Goal: Task Accomplishment & Management: Use online tool/utility

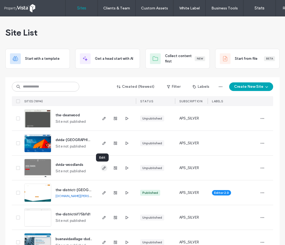
click at [103, 168] on icon "button" at bounding box center [104, 168] width 4 height 4
click at [102, 191] on icon "button" at bounding box center [104, 193] width 4 height 4
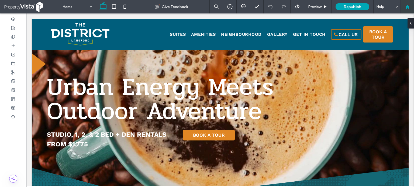
scroll to position [73, 0]
drag, startPoint x: 317, startPoint y: 1, endPoint x: 79, endPoint y: 9, distance: 237.9
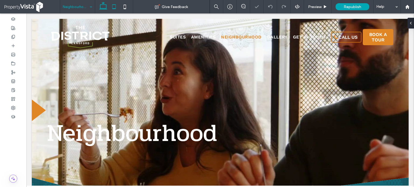
click at [115, 6] on icon at bounding box center [114, 6] width 11 height 11
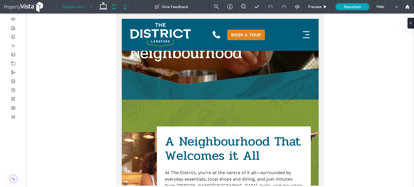
click at [127, 7] on icon at bounding box center [124, 6] width 11 height 11
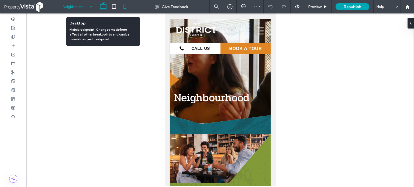
click at [102, 5] on icon at bounding box center [103, 6] width 11 height 11
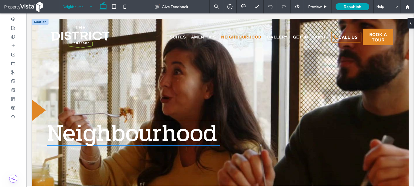
click at [193, 132] on span "Neighbourhood" at bounding box center [132, 133] width 170 height 38
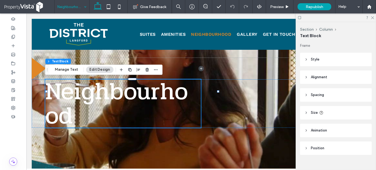
scroll to position [42, 0]
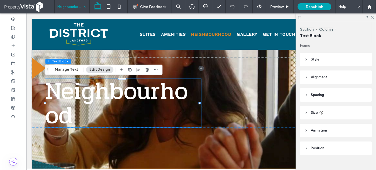
click at [284, 81] on header "Alignment" at bounding box center [336, 77] width 72 height 13
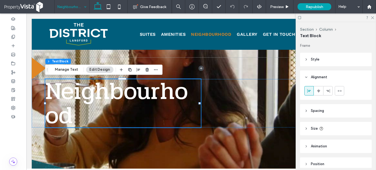
click at [284, 58] on header "Style" at bounding box center [336, 59] width 72 height 13
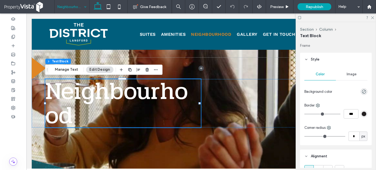
click at [284, 58] on header "Style" at bounding box center [336, 59] width 72 height 13
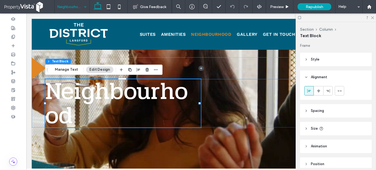
click at [284, 112] on span "Spacing" at bounding box center [317, 110] width 13 height 5
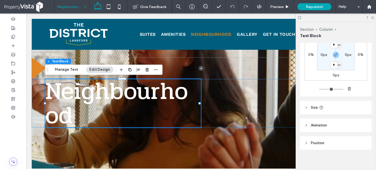
scroll to position [98, 0]
click at [284, 110] on header "Size" at bounding box center [336, 106] width 72 height 13
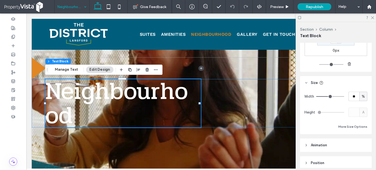
scroll to position [122, 0]
click at [284, 125] on button "More Size Options" at bounding box center [352, 126] width 29 height 6
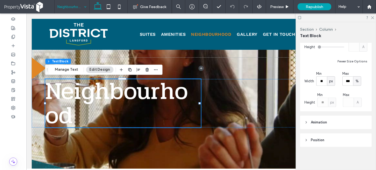
scroll to position [188, 0]
click at [284, 137] on header "Position" at bounding box center [336, 139] width 72 height 13
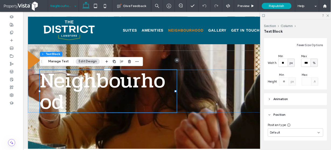
scroll to position [210, 0]
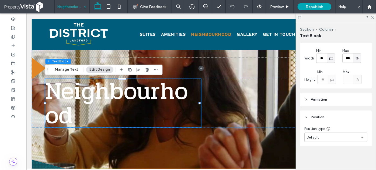
click at [284, 137] on div "Default" at bounding box center [334, 137] width 54 height 5
click at [284, 156] on div "Frame Style Color Image Background color Border *** Corner radius * px Alignmen…" at bounding box center [337, 105] width 75 height 125
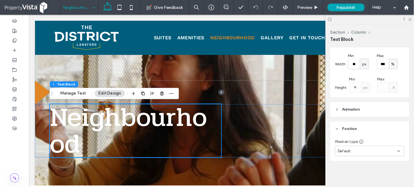
scroll to position [193, 0]
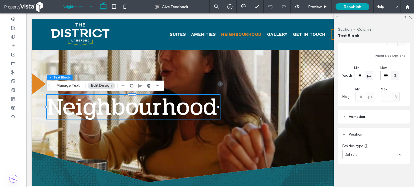
drag, startPoint x: 418, startPoint y: 14, endPoint x: 269, endPoint y: 139, distance: 194.2
click at [284, 18] on use at bounding box center [410, 17] width 3 height 3
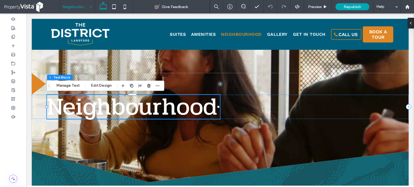
drag, startPoint x: 243, startPoint y: 107, endPoint x: 173, endPoint y: 105, distance: 70.0
drag, startPoint x: 173, startPoint y: 105, endPoint x: 139, endPoint y: 101, distance: 34.2
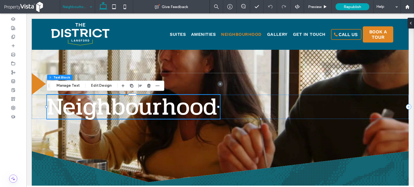
drag, startPoint x: 218, startPoint y: 106, endPoint x: 226, endPoint y: 106, distance: 7.8
drag, startPoint x: 218, startPoint y: 107, endPoint x: 229, endPoint y: 107, distance: 11.6
click at [60, 83] on button "Manage Text" at bounding box center [68, 86] width 30 height 6
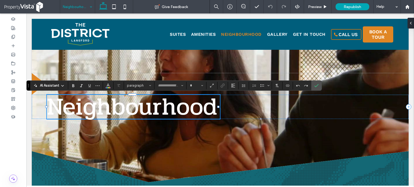
type input "*****"
type input "**"
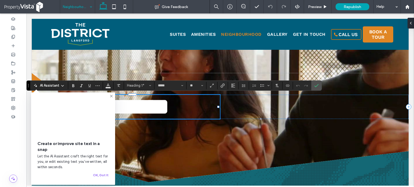
click at [110, 95] on icon at bounding box center [111, 96] width 4 height 4
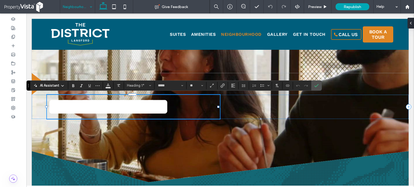
drag, startPoint x: 197, startPoint y: 104, endPoint x: 177, endPoint y: 104, distance: 20.2
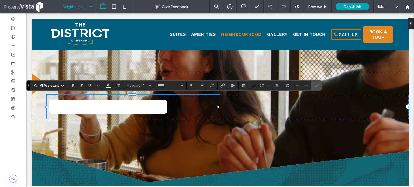
click at [14, 19] on icon at bounding box center [13, 19] width 4 height 4
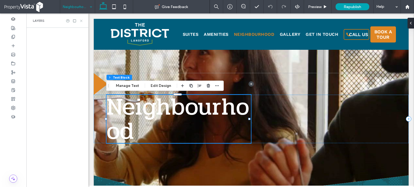
click at [80, 20] on use at bounding box center [81, 21] width 2 height 2
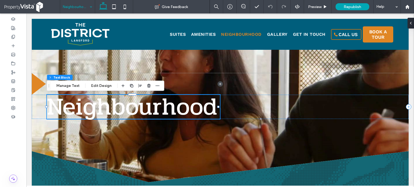
click at [157, 85] on icon "button" at bounding box center [157, 86] width 4 height 4
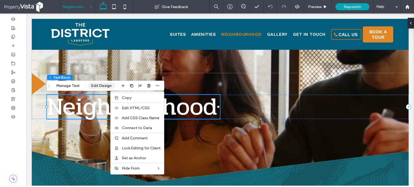
click at [93, 86] on button "Edit Design" at bounding box center [101, 86] width 27 height 6
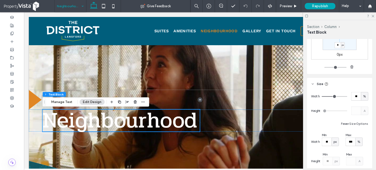
scroll to position [0, 0]
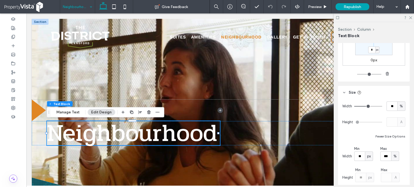
type input "**"
click at [284, 106] on input "range" at bounding box center [368, 106] width 28 height 1
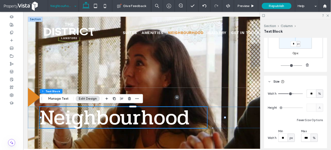
scroll to position [112, 0]
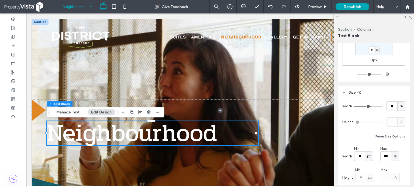
type input "**"
click at [284, 106] on input "range" at bounding box center [368, 106] width 28 height 1
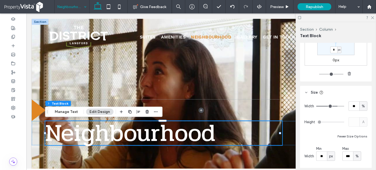
type input "**"
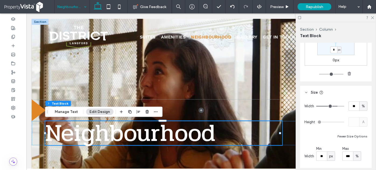
type input "**"
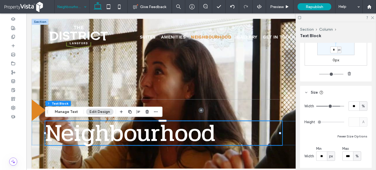
type input "**"
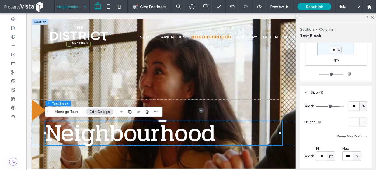
type input "**"
click at [284, 106] on input "range" at bounding box center [330, 106] width 28 height 1
click at [284, 17] on icon at bounding box center [372, 18] width 4 height 4
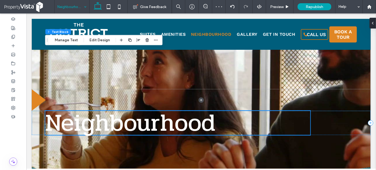
scroll to position [0, 0]
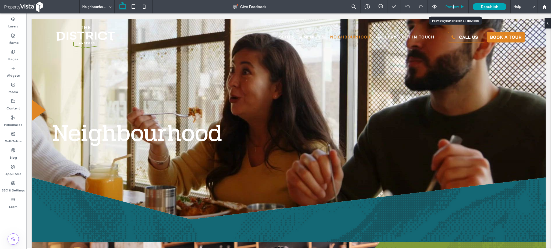
click at [376, 6] on span "Preview" at bounding box center [452, 7] width 13 height 5
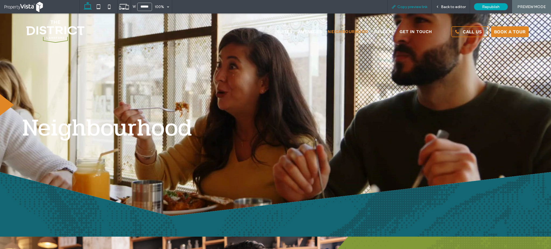
click at [376, 8] on span "Copy preview link" at bounding box center [413, 7] width 30 height 5
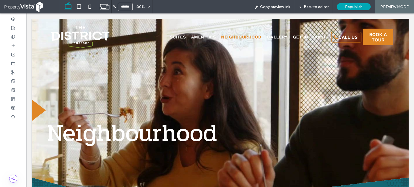
drag, startPoint x: 406, startPoint y: 0, endPoint x: 225, endPoint y: 5, distance: 181.0
click at [222, 4] on div "W ****** 100% Copy preview link Back to editor Republish PREVIEW MODE" at bounding box center [237, 6] width 354 height 13
click at [316, 8] on span "Back to editor" at bounding box center [315, 7] width 25 height 5
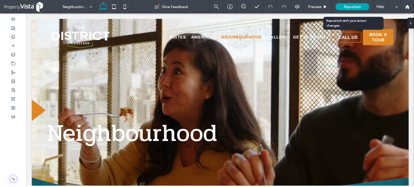
click at [354, 7] on span "Republish" at bounding box center [352, 7] width 18 height 5
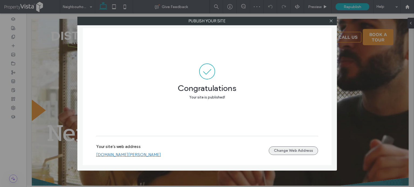
click at [313, 151] on button "Change Web Address" at bounding box center [292, 150] width 49 height 9
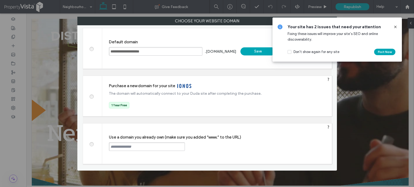
click at [91, 144] on span at bounding box center [91, 144] width 0 height 4
click at [136, 146] on input "text" at bounding box center [147, 146] width 76 height 9
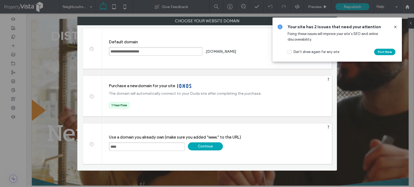
click at [132, 148] on input "****" at bounding box center [147, 146] width 76 height 9
drag, startPoint x: 140, startPoint y: 147, endPoint x: 58, endPoint y: 147, distance: 81.6
click at [58, 147] on div "**********" at bounding box center [207, 93] width 414 height 187
paste input "**********"
type input "**********"
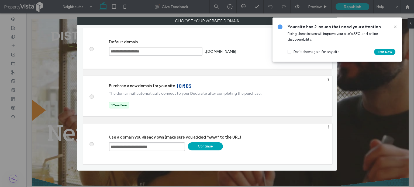
click at [250, 149] on div "**********" at bounding box center [216, 144] width 229 height 40
click at [212, 147] on div "Continue" at bounding box center [205, 146] width 35 height 8
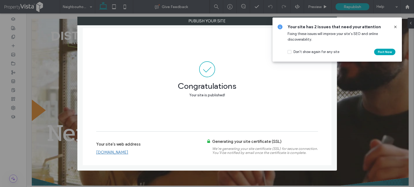
click at [396, 28] on icon at bounding box center [395, 27] width 4 height 4
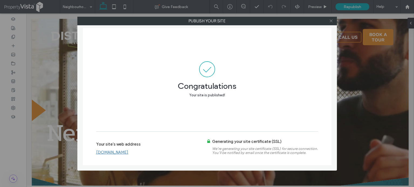
click at [332, 21] on icon at bounding box center [331, 21] width 4 height 4
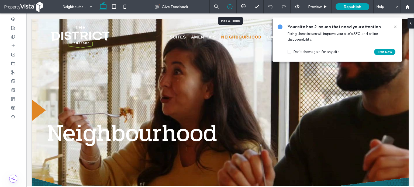
click at [232, 6] on use at bounding box center [229, 6] width 5 height 5
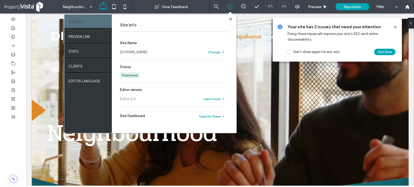
click at [147, 53] on link "[DOMAIN_NAME]" at bounding box center [133, 52] width 27 height 5
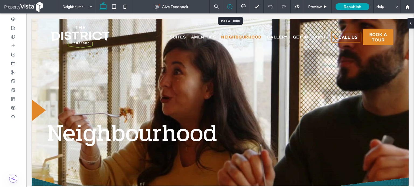
click at [233, 6] on div at bounding box center [229, 6] width 13 height 5
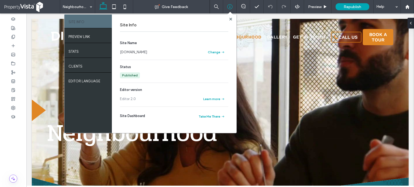
click at [147, 51] on link "www.thedistrictlangford.com" at bounding box center [133, 52] width 27 height 5
click at [229, 8] on icon at bounding box center [229, 6] width 5 height 5
click at [229, 7] on icon at bounding box center [229, 6] width 5 height 5
click at [228, 5] on icon at bounding box center [229, 6] width 5 height 5
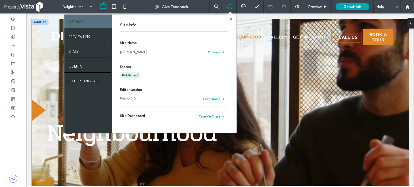
click at [297, 89] on div "Neighbourhood" at bounding box center [220, 122] width 376 height 207
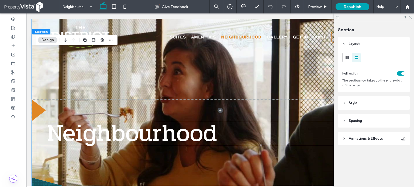
click at [409, 19] on use at bounding box center [410, 17] width 3 height 3
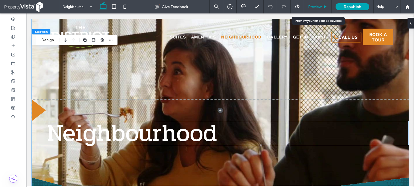
click at [320, 9] on span "Preview" at bounding box center [314, 7] width 13 height 5
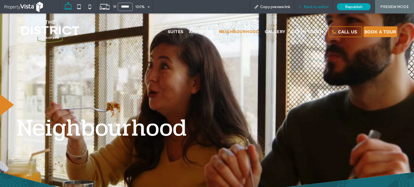
click at [312, 9] on div "Back to editor" at bounding box center [313, 6] width 39 height 13
click at [318, 8] on span "Back to editor" at bounding box center [315, 7] width 25 height 5
click at [312, 8] on span "Back to editor" at bounding box center [315, 7] width 25 height 5
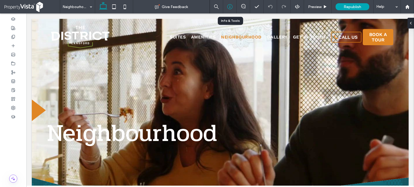
click at [228, 6] on icon at bounding box center [229, 6] width 5 height 5
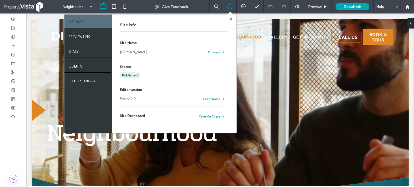
click at [147, 51] on link "www.thedistrictlangford.com" at bounding box center [133, 52] width 27 height 5
click at [147, 52] on link "www.thedistrictlangford.com" at bounding box center [133, 52] width 27 height 5
click at [230, 7] on icon at bounding box center [229, 6] width 5 height 5
click at [232, 18] on div at bounding box center [230, 19] width 4 height 4
click at [230, 19] on use at bounding box center [230, 19] width 3 height 3
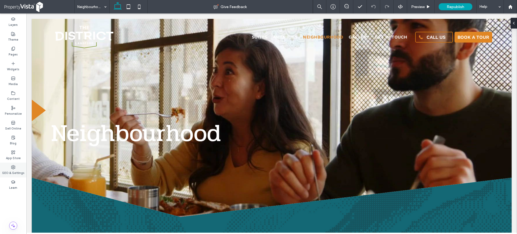
drag, startPoint x: 364, startPoint y: 1, endPoint x: 14, endPoint y: 170, distance: 389.0
click at [14, 170] on label "SEO & Settings" at bounding box center [13, 172] width 22 height 6
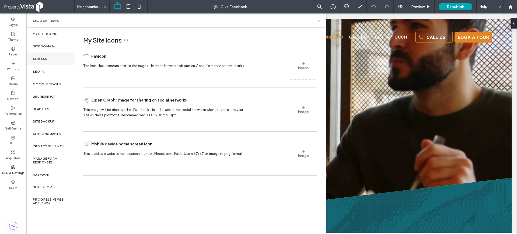
click at [50, 61] on div "Site SSL" at bounding box center [50, 59] width 48 height 12
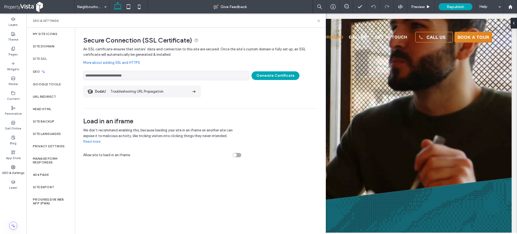
click at [42, 58] on label "Site SSL" at bounding box center [40, 59] width 14 height 4
click at [152, 187] on div "**********" at bounding box center [200, 131] width 250 height 206
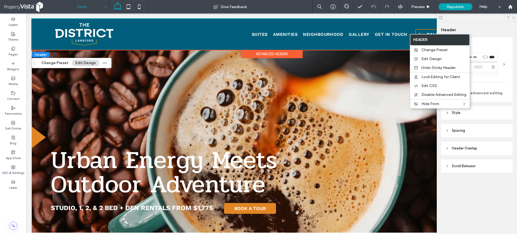
scroll to position [135, 0]
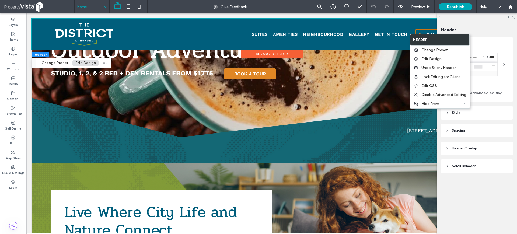
click at [512, 17] on icon at bounding box center [514, 18] width 4 height 4
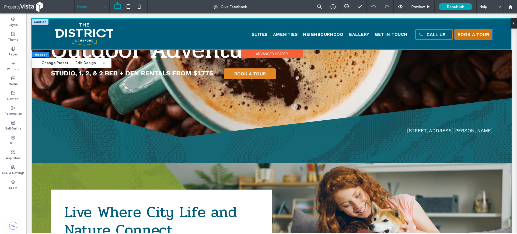
click at [468, 37] on span "BOOK A TOUR" at bounding box center [473, 34] width 32 height 5
click at [466, 35] on span "BOOK A TOUR" at bounding box center [473, 34] width 32 height 5
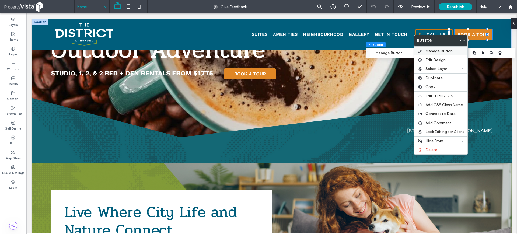
click at [442, 52] on span "Manage Button" at bounding box center [438, 51] width 27 height 5
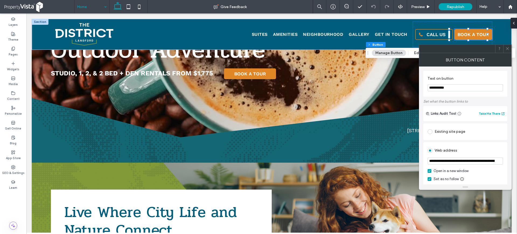
click at [473, 162] on input "**********" at bounding box center [465, 161] width 75 height 7
paste input "url"
type input "**********"
click at [493, 62] on div "Button Content" at bounding box center [465, 59] width 93 height 13
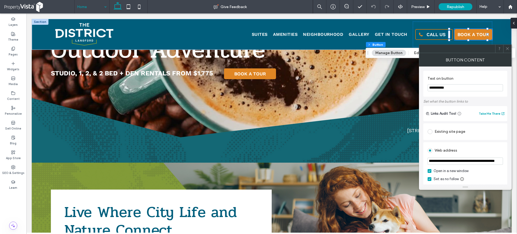
scroll to position [0, 0]
click at [507, 48] on icon at bounding box center [507, 49] width 4 height 4
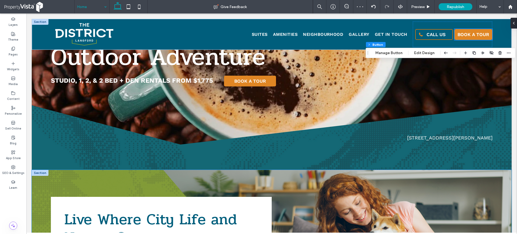
scroll to position [101, 0]
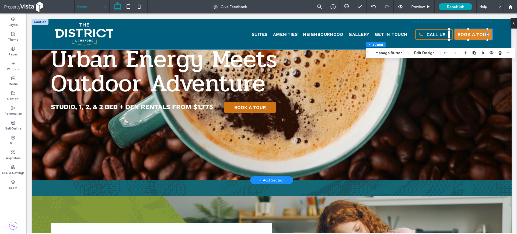
click at [256, 108] on span "BOOK A TOUR" at bounding box center [250, 107] width 32 height 5
click at [251, 107] on span "BOOK A TOUR" at bounding box center [250, 107] width 32 height 5
click at [249, 110] on link "BOOK A TOUR" at bounding box center [250, 107] width 52 height 11
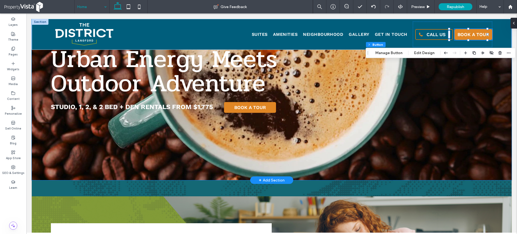
click at [266, 132] on div "Urban Energy Meets Outdoor Adventure STUDIO, 1, 2, & 2 BED + DEN RENTALS FROM $…" at bounding box center [272, 49] width 480 height 262
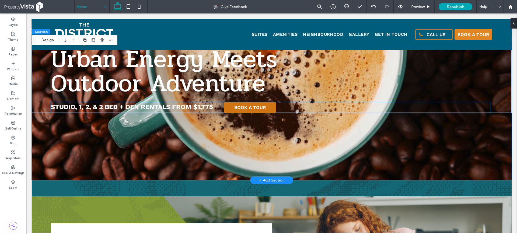
click at [249, 106] on span "BOOK A TOUR" at bounding box center [250, 107] width 32 height 5
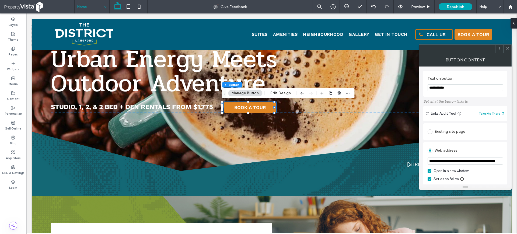
click at [463, 159] on input "**********" at bounding box center [465, 161] width 75 height 7
paste input "url"
type input "**********"
click at [500, 60] on div "Button Content" at bounding box center [465, 59] width 93 height 13
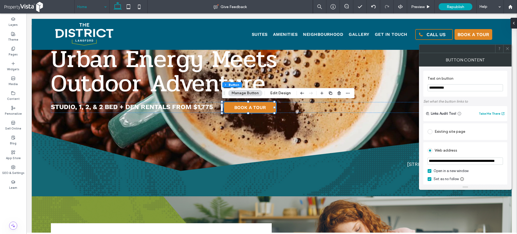
scroll to position [0, 0]
click at [508, 49] on icon at bounding box center [507, 49] width 4 height 4
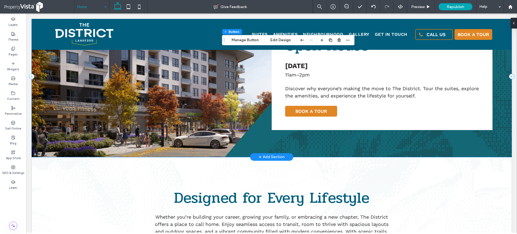
scroll to position [639, 0]
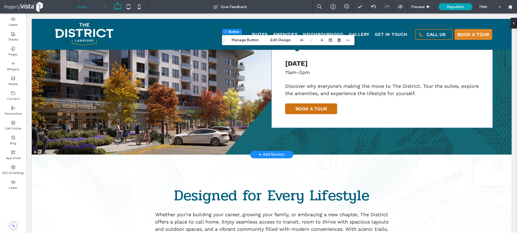
click at [309, 109] on span "BOOK A TOUR" at bounding box center [311, 108] width 32 height 5
click at [308, 108] on span "BOOK A TOUR" at bounding box center [311, 108] width 32 height 5
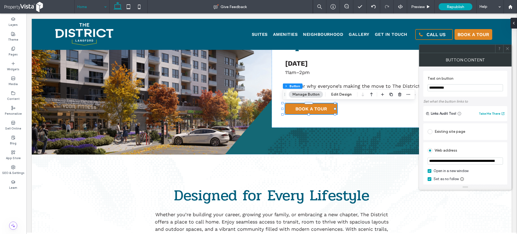
click at [456, 159] on input "**********" at bounding box center [465, 161] width 75 height 7
paste input "url"
type input "**********"
click at [498, 61] on div "Button Content" at bounding box center [465, 59] width 93 height 13
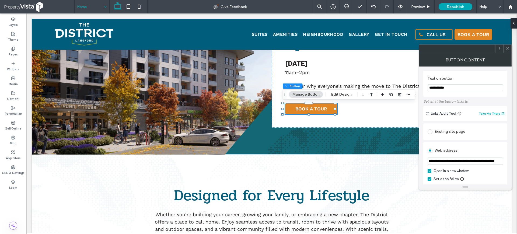
scroll to position [0, 0]
click at [507, 48] on icon at bounding box center [507, 49] width 4 height 4
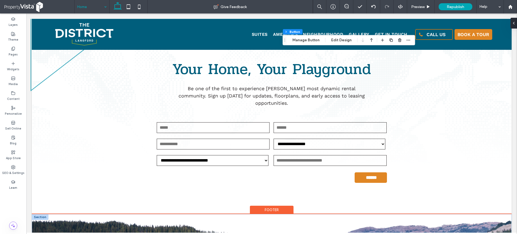
scroll to position [1227, 0]
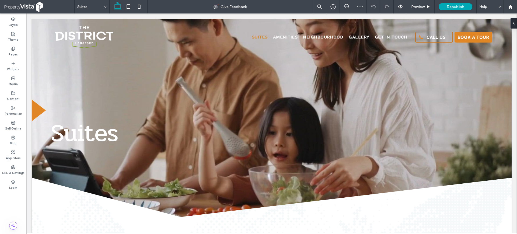
click at [473, 53] on div at bounding box center [272, 53] width 480 height 0
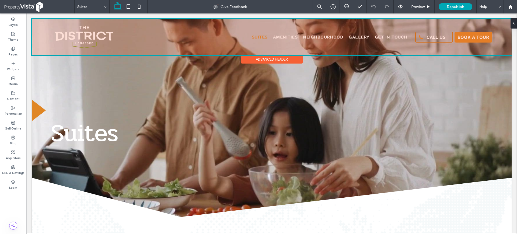
click at [448, 49] on div at bounding box center [272, 37] width 480 height 36
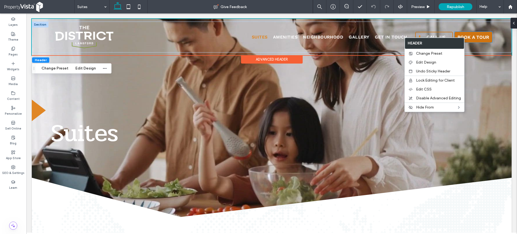
click at [476, 37] on span "BOOK A TOUR" at bounding box center [473, 36] width 32 height 5
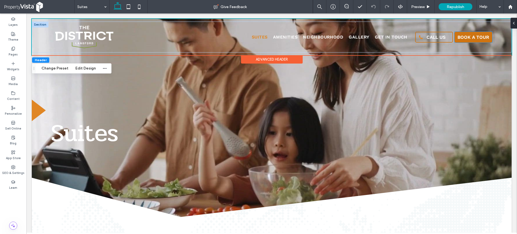
click at [470, 38] on span "BOOK A TOUR" at bounding box center [473, 36] width 32 height 5
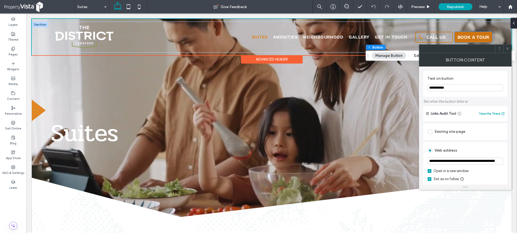
type input "**"
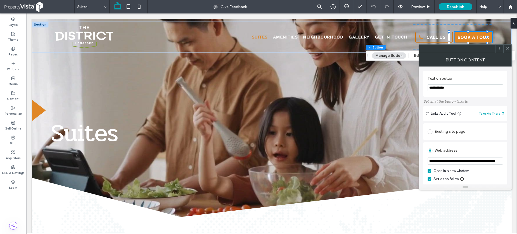
click at [480, 162] on input "**********" at bounding box center [465, 161] width 75 height 7
click at [489, 162] on input "**********" at bounding box center [465, 161] width 75 height 7
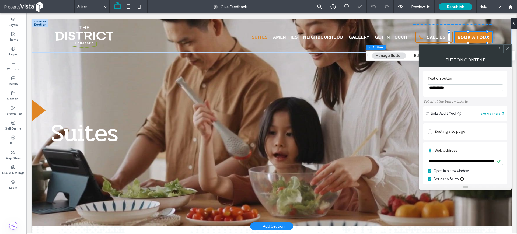
click at [196, 174] on div "Suites" at bounding box center [272, 122] width 480 height 207
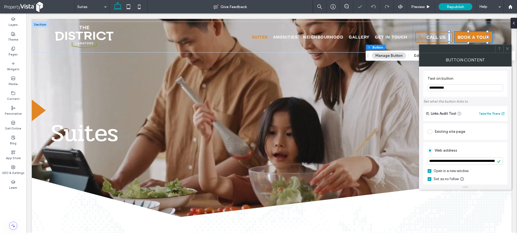
click at [508, 47] on icon at bounding box center [507, 49] width 4 height 4
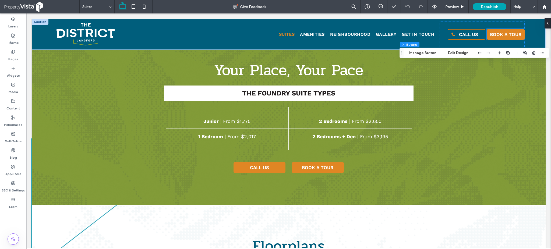
scroll to position [443, 0]
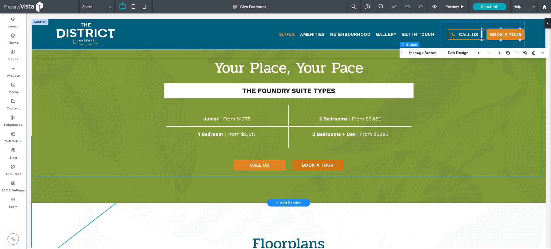
click at [317, 165] on span "BOOK A TOUR" at bounding box center [318, 165] width 32 height 5
click at [325, 165] on span "BOOK A TOUR" at bounding box center [318, 165] width 32 height 5
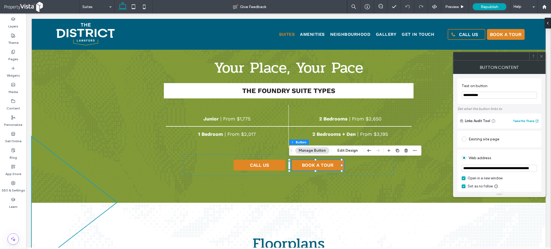
click at [517, 170] on input "**********" at bounding box center [499, 168] width 75 height 7
paste input "url"
type input "**********"
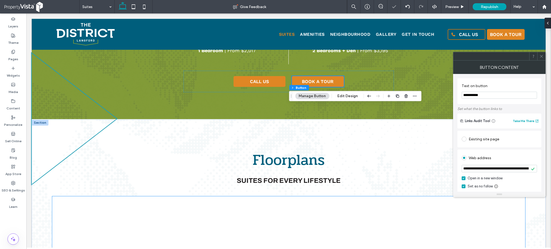
scroll to position [551, 0]
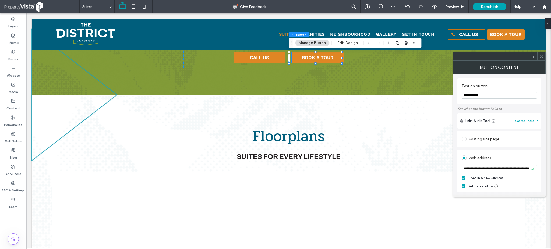
click at [517, 55] on icon at bounding box center [542, 56] width 4 height 4
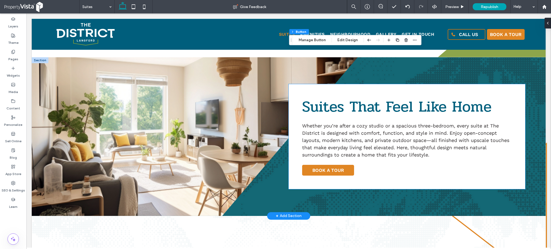
scroll to position [946, 0]
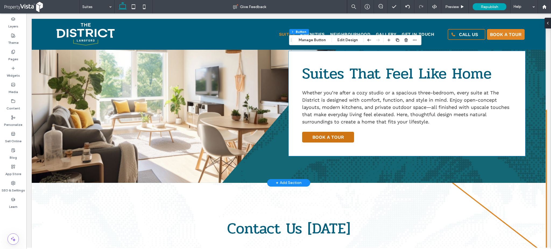
click at [333, 141] on link "BOOK A TOUR" at bounding box center [328, 137] width 52 height 11
click at [332, 138] on span "BOOK A TOUR" at bounding box center [329, 137] width 32 height 5
click at [331, 138] on span "BOOK A TOUR" at bounding box center [329, 137] width 32 height 5
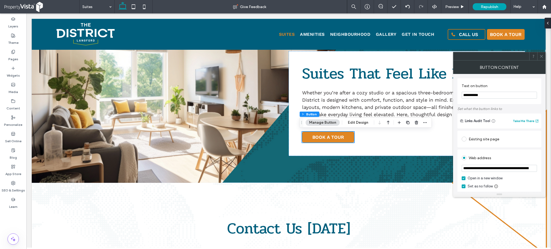
click at [507, 172] on input "**********" at bounding box center [499, 168] width 75 height 7
paste input "url"
type input "**********"
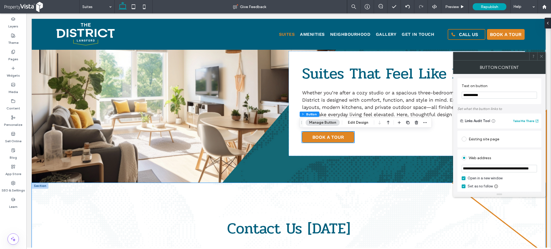
scroll to position [0, 0]
click at [517, 56] on div at bounding box center [542, 56] width 8 height 8
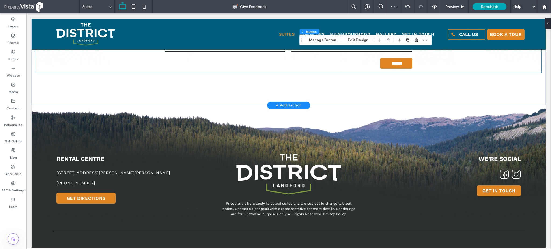
scroll to position [1192, 0]
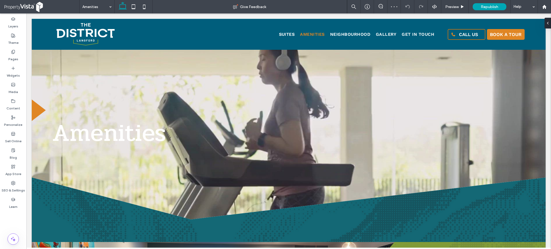
scroll to position [179, 0]
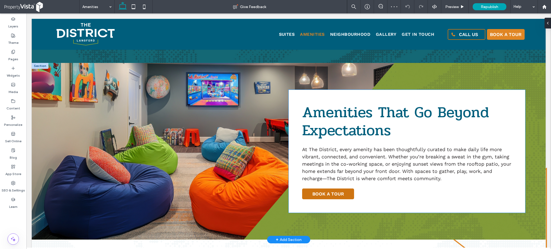
drag, startPoint x: 225, startPoint y: 58, endPoint x: 328, endPoint y: 194, distance: 170.5
click at [328, 194] on span "BOOK A TOUR" at bounding box center [329, 193] width 32 height 5
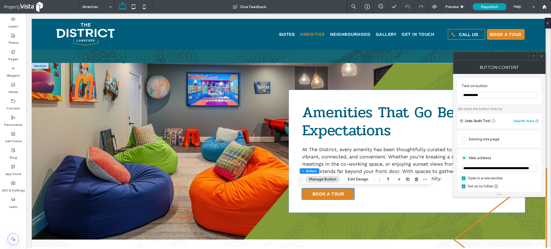
click at [496, 171] on input "**********" at bounding box center [499, 168] width 75 height 7
paste input "url"
type input "**********"
click at [517, 67] on div "Button Content" at bounding box center [499, 67] width 93 height 13
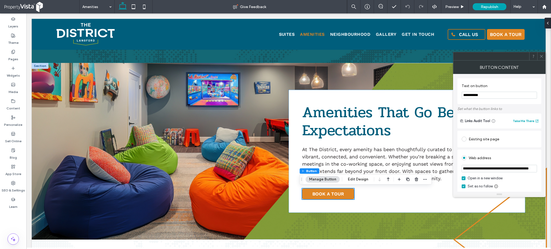
scroll to position [0, 0]
click at [517, 56] on icon at bounding box center [542, 56] width 4 height 4
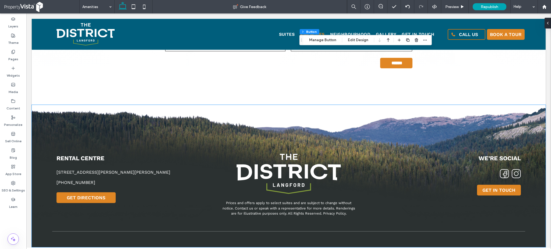
scroll to position [1018, 0]
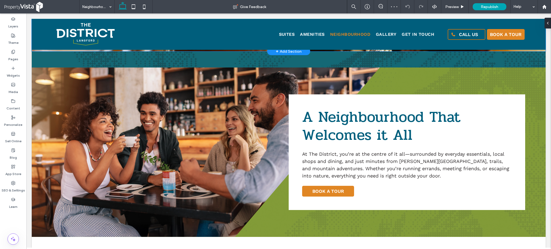
scroll to position [179, 0]
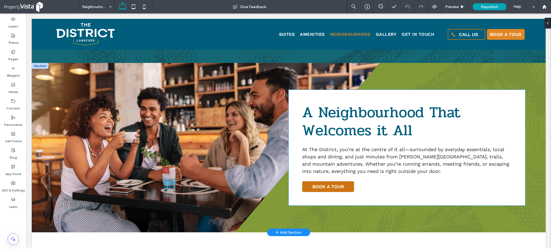
click at [323, 184] on span "BOOK A TOUR" at bounding box center [329, 186] width 32 height 5
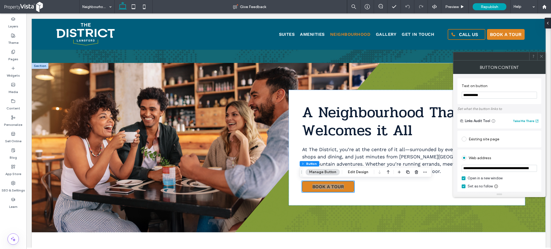
click at [502, 169] on input "**********" at bounding box center [499, 168] width 75 height 7
paste input "url"
type input "**********"
click at [517, 68] on div "Button Content" at bounding box center [499, 67] width 93 height 13
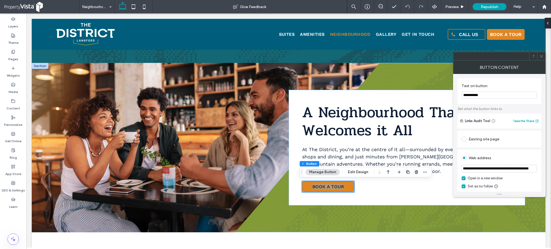
scroll to position [0, 0]
click at [517, 57] on use at bounding box center [541, 56] width 3 height 3
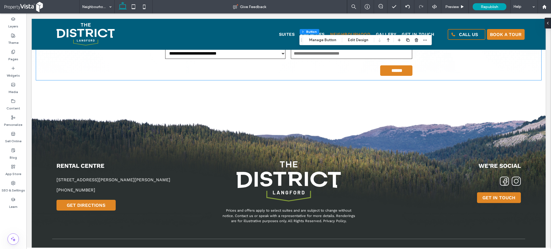
scroll to position [890, 0]
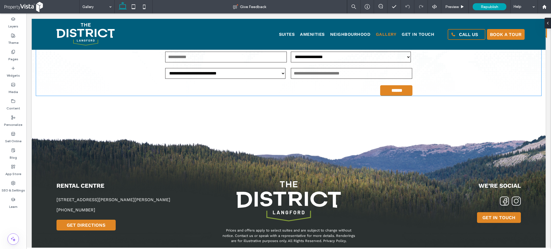
scroll to position [1449, 0]
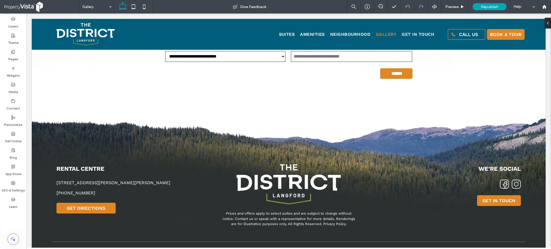
click at [99, 7] on input at bounding box center [95, 6] width 27 height 13
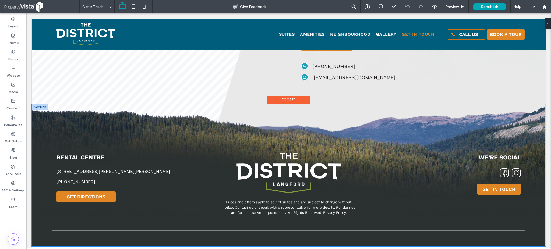
scroll to position [438, 0]
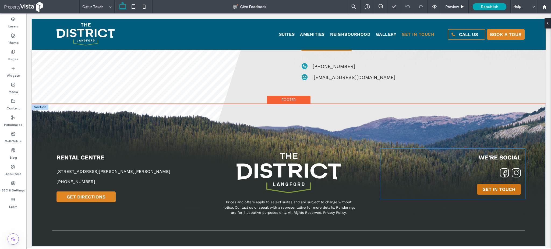
click at [498, 188] on link "GET IN TOUCH" at bounding box center [499, 189] width 44 height 11
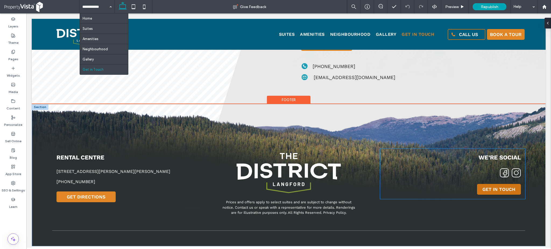
click at [497, 187] on span "GET IN TOUCH" at bounding box center [499, 189] width 33 height 5
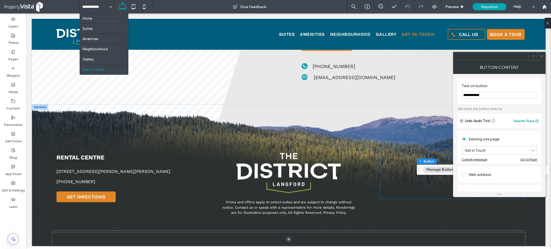
click at [517, 59] on span at bounding box center [542, 56] width 4 height 8
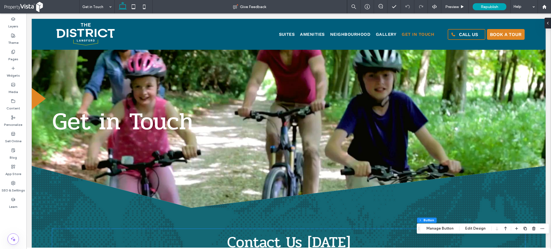
scroll to position [0, 0]
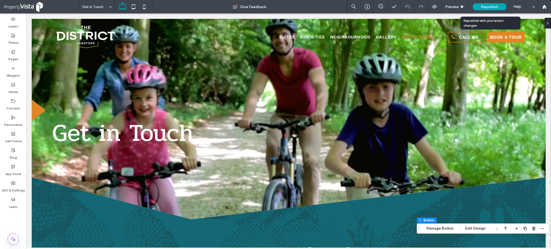
click at [488, 7] on span "Republish" at bounding box center [490, 7] width 18 height 5
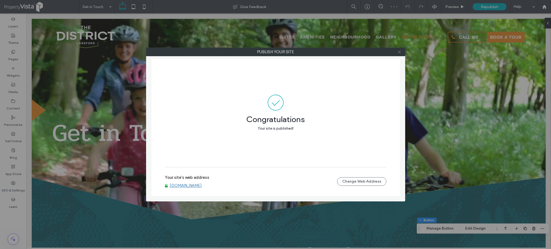
click at [400, 51] on icon at bounding box center [400, 52] width 4 height 4
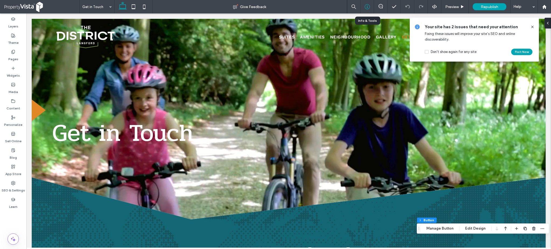
click at [365, 8] on icon at bounding box center [367, 6] width 5 height 5
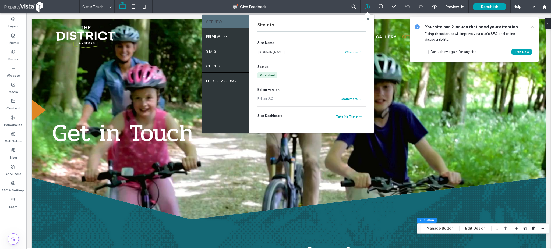
click at [274, 51] on link "www.thedistrictlangford.com" at bounding box center [271, 52] width 27 height 5
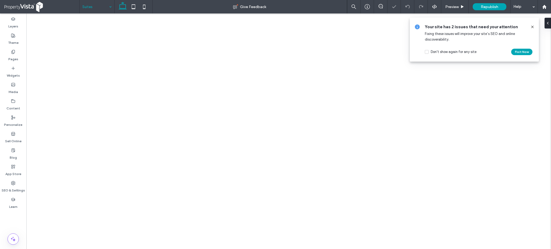
drag, startPoint x: 532, startPoint y: 26, endPoint x: 407, endPoint y: 131, distance: 163.8
click at [517, 26] on icon at bounding box center [533, 27] width 4 height 4
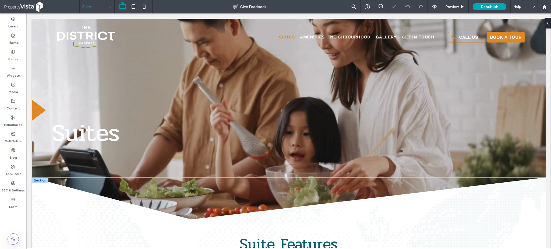
scroll to position [215, 0]
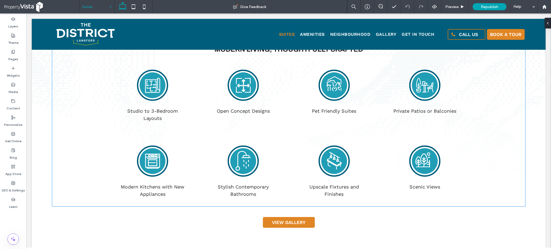
click at [333, 163] on circle at bounding box center [334, 161] width 26 height 26
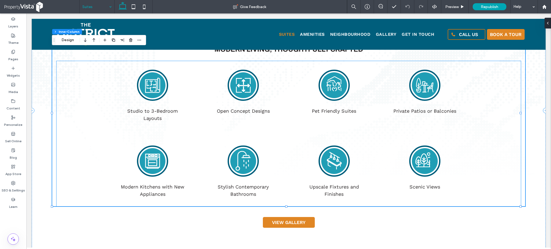
click at [333, 164] on circle at bounding box center [334, 161] width 26 height 26
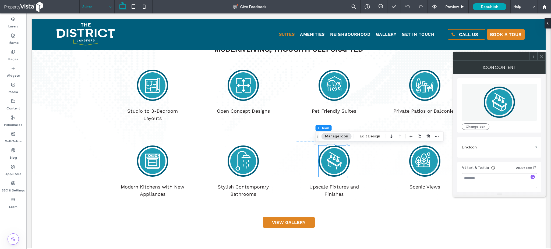
scroll to position [1, 0]
click at [372, 136] on button "Edit Design" at bounding box center [369, 136] width 27 height 6
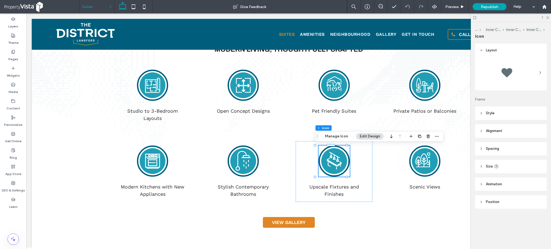
click at [513, 113] on header "Style" at bounding box center [511, 113] width 72 height 13
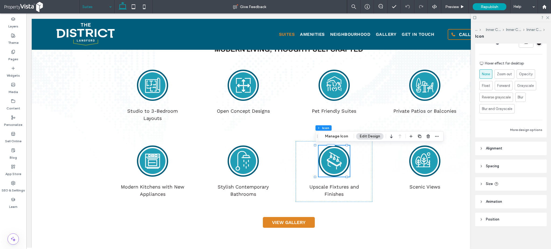
scroll to position [139, 0]
click at [506, 148] on header "Alignment" at bounding box center [511, 147] width 72 height 13
click at [421, 163] on icon at bounding box center [424, 159] width 7 height 10
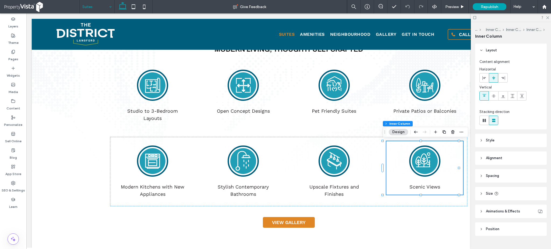
click at [421, 163] on icon at bounding box center [424, 159] width 7 height 10
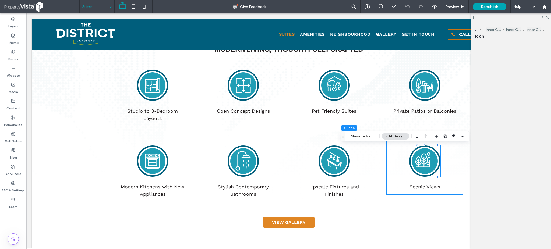
click at [421, 163] on icon at bounding box center [424, 159] width 7 height 10
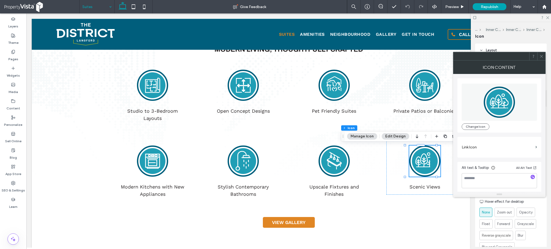
scroll to position [1, 0]
click at [402, 137] on button "Edit Design" at bounding box center [395, 136] width 27 height 6
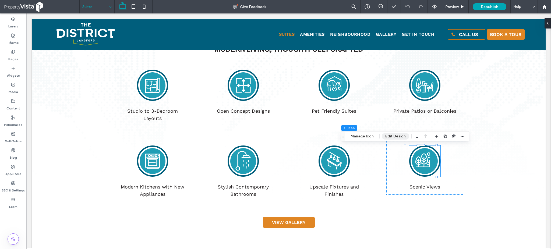
click at [401, 137] on button "Edit Design" at bounding box center [395, 136] width 27 height 6
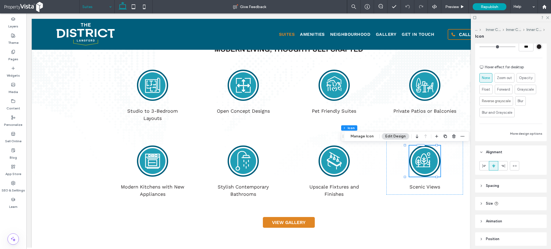
scroll to position [144, 0]
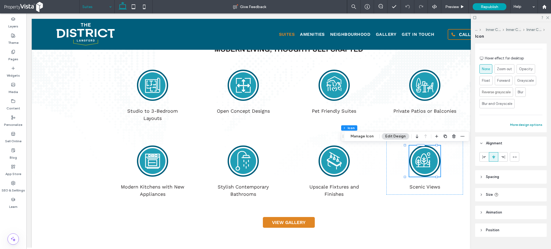
click at [517, 126] on button "More design options" at bounding box center [526, 125] width 32 height 6
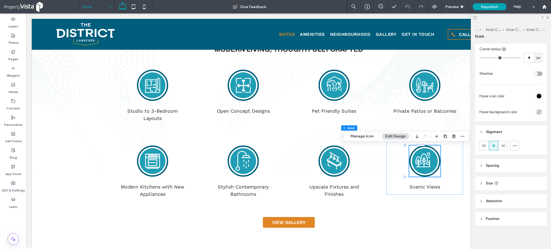
scroll to position [232, 0]
click at [485, 146] on icon at bounding box center [484, 146] width 4 height 4
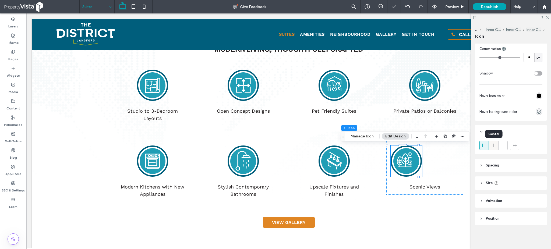
click at [494, 146] on use at bounding box center [493, 146] width 3 height 4
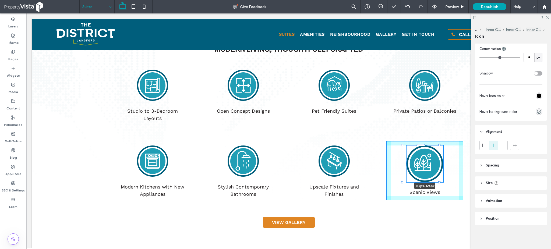
drag, startPoint x: 438, startPoint y: 178, endPoint x: 442, endPoint y: 178, distance: 4.0
click at [442, 178] on div "Suite Features MODERN LIVING, THOUGHTFULLY CRAFTED Studio to 3-Bedroom Layouts …" at bounding box center [289, 110] width 514 height 297
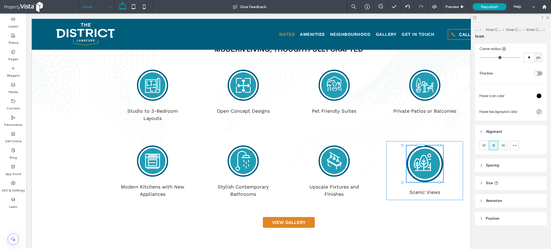
type input "***"
click at [411, 5] on div at bounding box center [407, 7] width 13 height 4
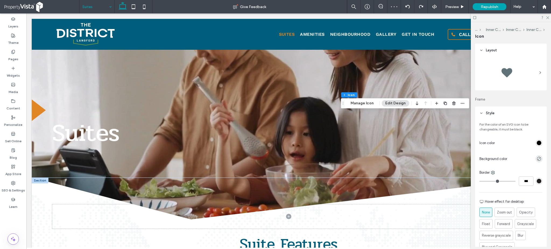
scroll to position [248, 0]
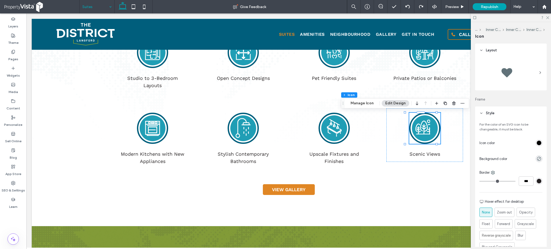
click at [517, 17] on div at bounding box center [511, 17] width 80 height 8
click at [517, 18] on use at bounding box center [548, 17] width 3 height 3
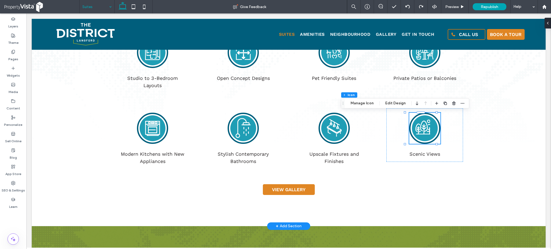
click at [421, 131] on circle at bounding box center [425, 129] width 26 height 26
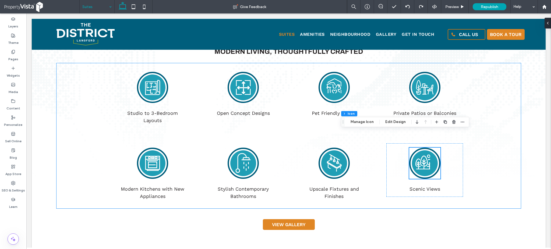
scroll to position [212, 0]
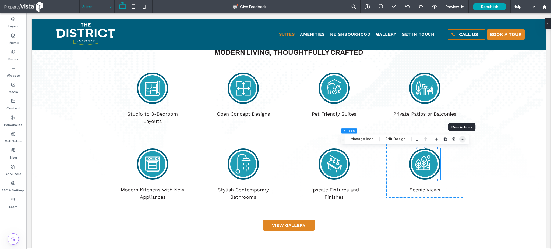
click at [461, 140] on icon "button" at bounding box center [463, 139] width 4 height 4
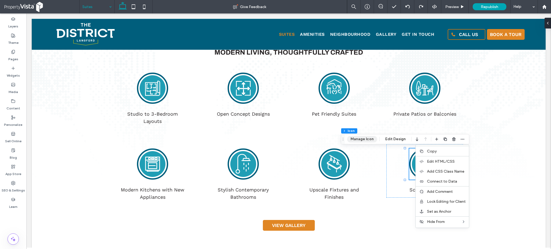
click at [365, 139] on button "Manage Icon" at bounding box center [362, 139] width 30 height 6
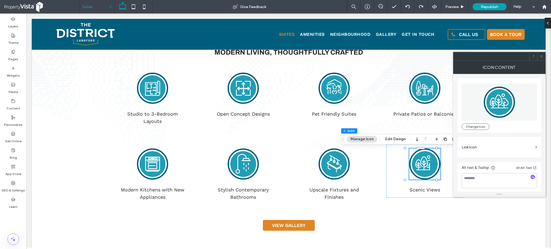
scroll to position [1, 0]
click at [400, 140] on button "Edit Design" at bounding box center [395, 139] width 27 height 6
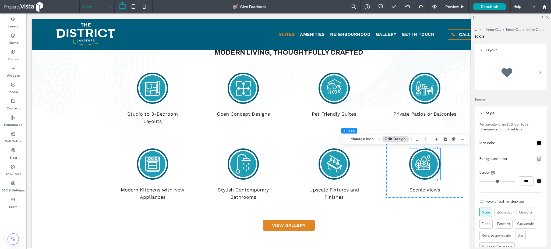
click at [517, 73] on div at bounding box center [511, 72] width 63 height 27
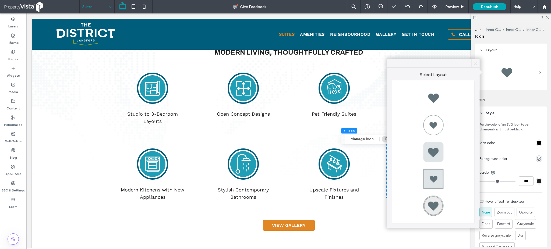
click at [477, 63] on icon at bounding box center [475, 63] width 5 height 5
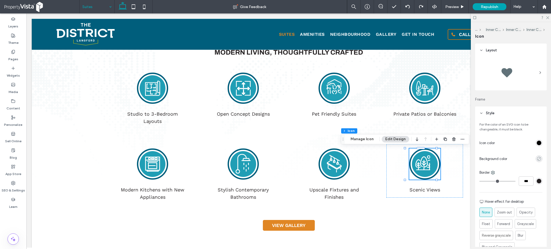
click at [517, 158] on icon "rgba(0, 0, 0, 0)" at bounding box center [539, 159] width 5 height 5
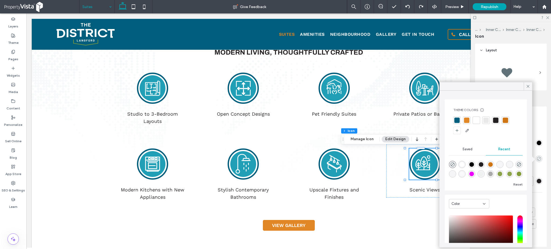
click at [517, 158] on icon "rgba(0, 0, 0, 0)" at bounding box center [539, 159] width 5 height 5
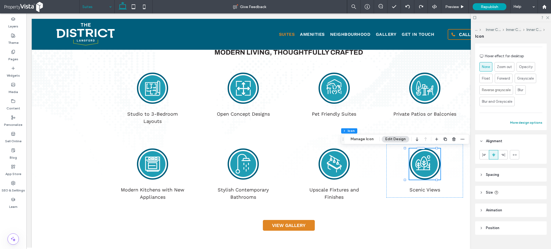
scroll to position [155, 0]
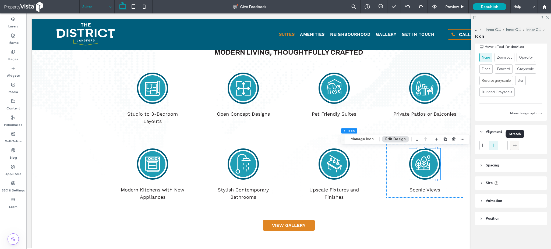
click at [514, 147] on icon at bounding box center [515, 146] width 4 height 4
type input "***"
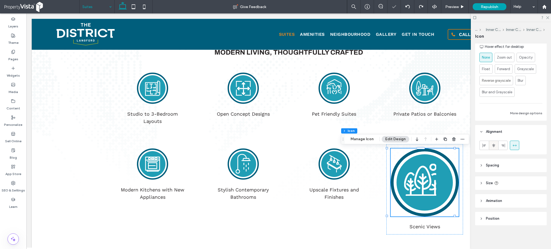
click at [495, 147] on icon at bounding box center [494, 146] width 4 height 4
click at [408, 6] on icon at bounding box center [408, 7] width 4 height 4
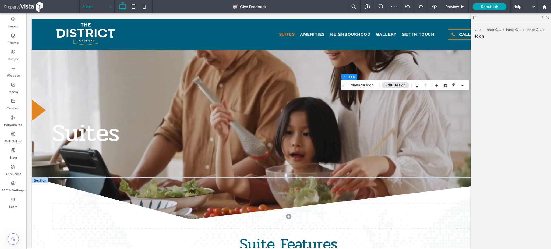
scroll to position [266, 0]
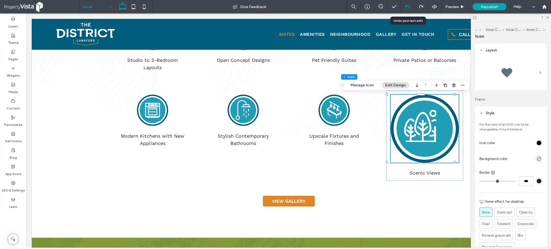
click at [404, 7] on div at bounding box center [407, 7] width 13 height 4
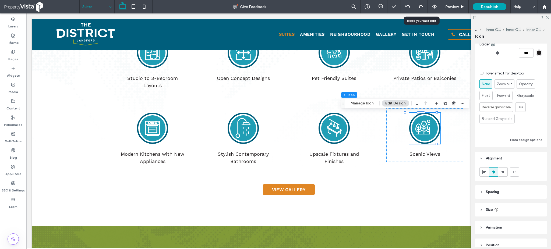
scroll to position [144, 0]
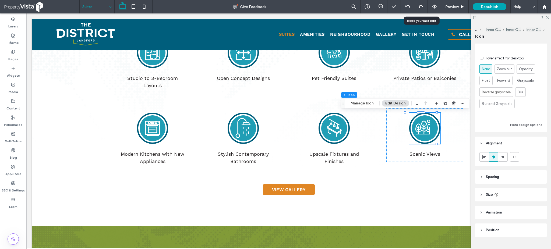
click at [511, 176] on header "Spacing" at bounding box center [511, 176] width 72 height 13
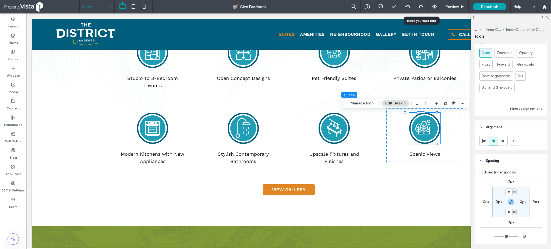
scroll to position [179, 0]
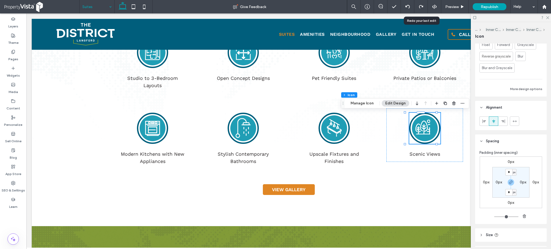
click at [498, 184] on label "0px" at bounding box center [499, 182] width 6 height 5
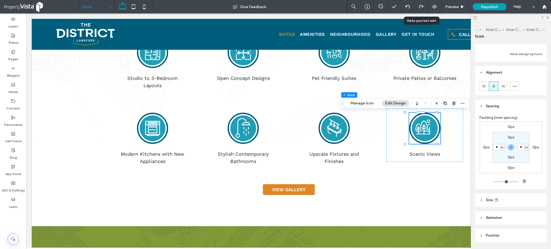
scroll to position [215, 0]
click at [517, 201] on header "Size" at bounding box center [511, 199] width 72 height 13
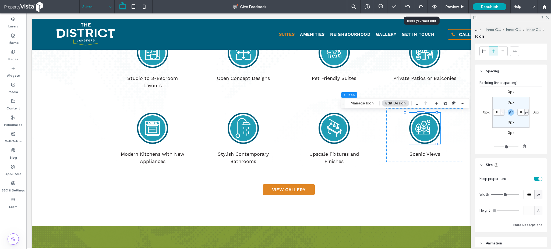
scroll to position [251, 0]
click at [238, 135] on circle at bounding box center [243, 129] width 26 height 26
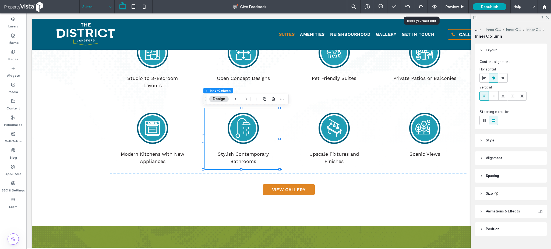
click at [517, 197] on header "Size" at bounding box center [511, 193] width 72 height 13
click at [414, 133] on circle at bounding box center [425, 129] width 26 height 26
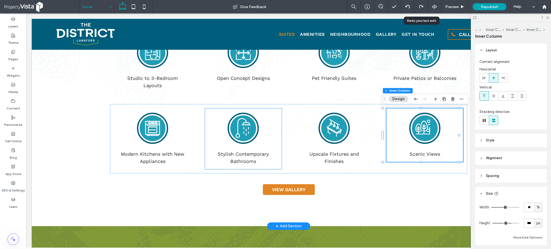
click at [243, 125] on circle at bounding box center [243, 129] width 26 height 26
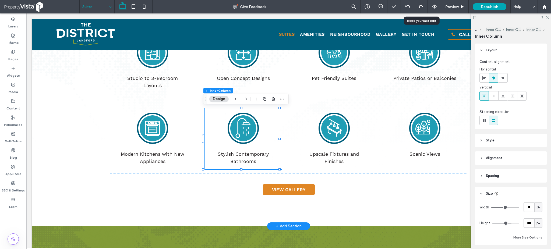
click at [436, 140] on icon at bounding box center [425, 128] width 31 height 31
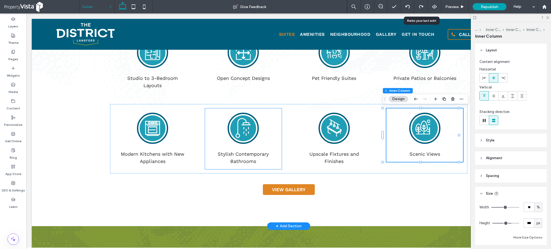
click at [258, 138] on div "Stylish Contemporary Bathrooms" at bounding box center [243, 139] width 77 height 61
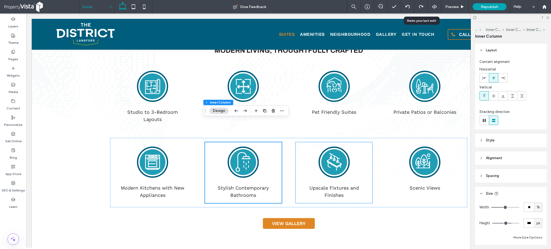
scroll to position [212, 0]
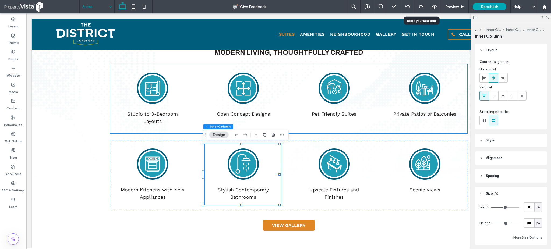
click at [256, 94] on icon at bounding box center [243, 88] width 31 height 31
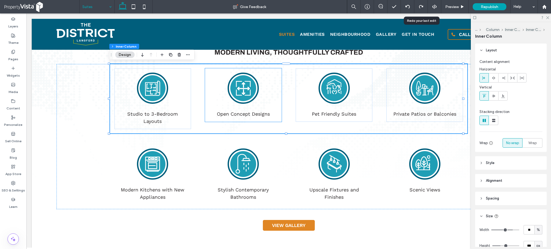
click at [247, 94] on circle at bounding box center [243, 88] width 26 height 26
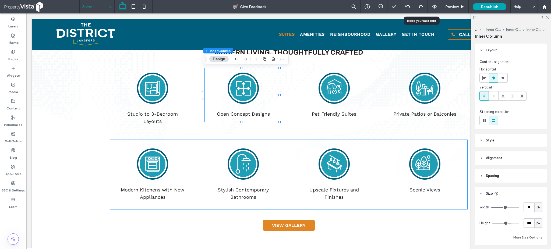
click at [435, 174] on icon at bounding box center [425, 164] width 31 height 31
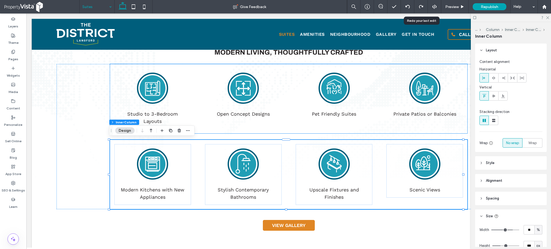
click at [232, 95] on circle at bounding box center [243, 88] width 26 height 26
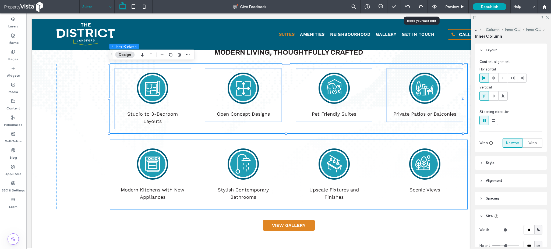
click at [412, 181] on div "Scenic Views" at bounding box center [425, 171] width 77 height 54
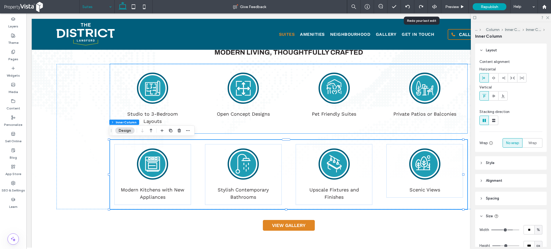
click at [257, 90] on div "Open Concept Designs" at bounding box center [243, 95] width 77 height 54
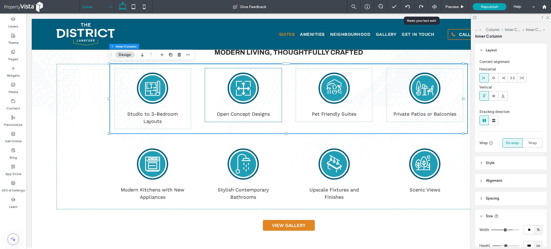
click at [247, 89] on circle at bounding box center [243, 88] width 26 height 26
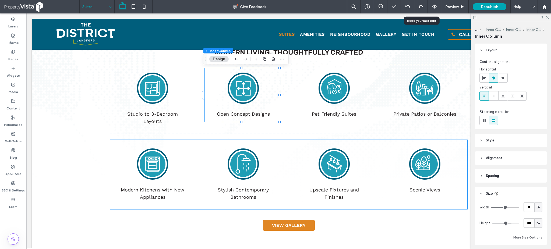
click at [424, 170] on line at bounding box center [424, 170] width 15 height 0
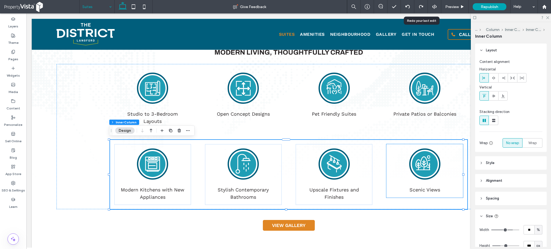
click at [421, 167] on circle at bounding box center [425, 164] width 26 height 26
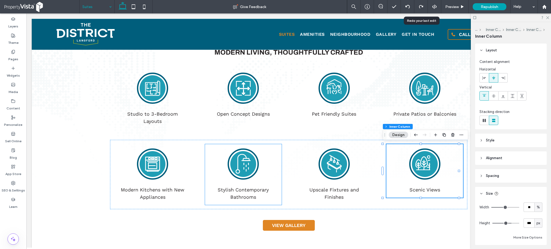
click at [259, 164] on div "Stylish Contemporary Bathrooms" at bounding box center [243, 174] width 77 height 61
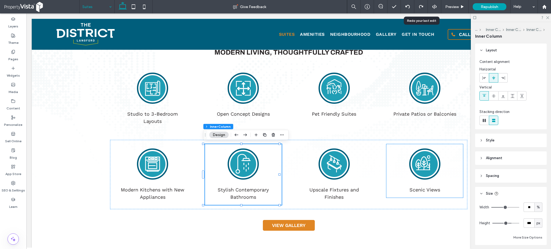
click at [425, 170] on circle at bounding box center [425, 164] width 26 height 26
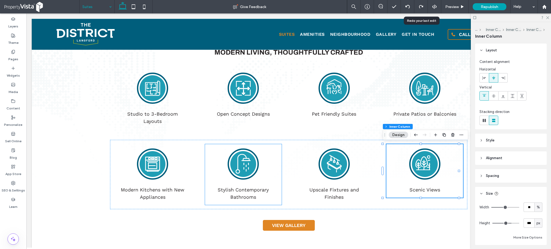
click at [257, 167] on div "Stylish Contemporary Bathrooms" at bounding box center [243, 174] width 77 height 61
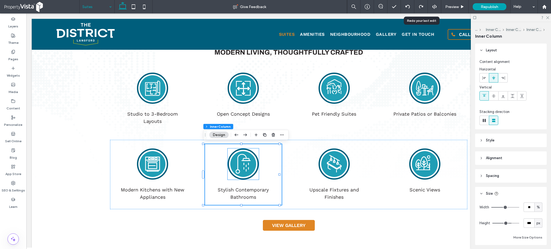
click at [239, 167] on circle at bounding box center [243, 164] width 26 height 26
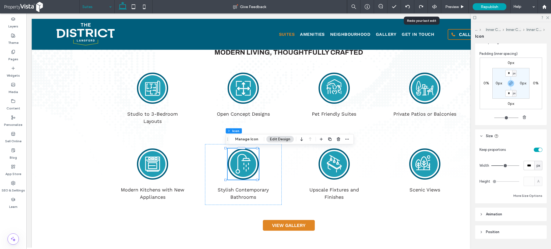
scroll to position [287, 0]
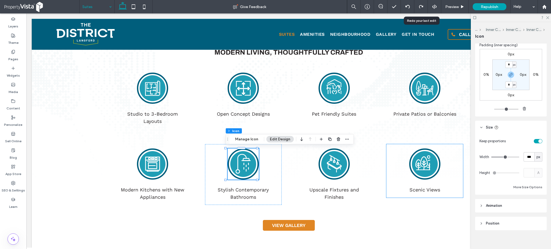
click at [426, 170] on line at bounding box center [424, 170] width 15 height 0
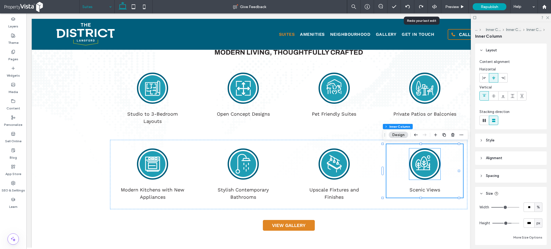
click at [421, 168] on circle at bounding box center [425, 164] width 26 height 26
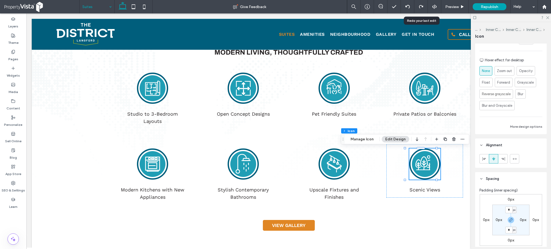
scroll to position [215, 0]
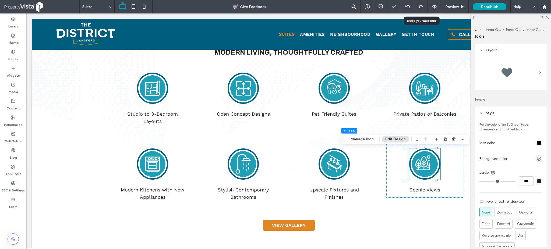
scroll to position [251, 0]
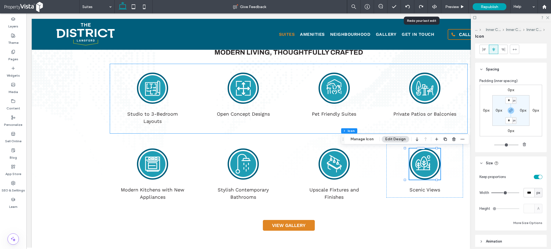
click at [421, 89] on icon at bounding box center [425, 90] width 8 height 11
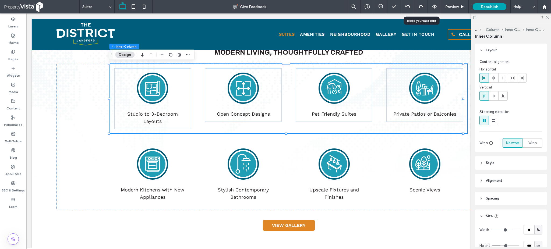
click at [421, 86] on icon at bounding box center [425, 90] width 8 height 11
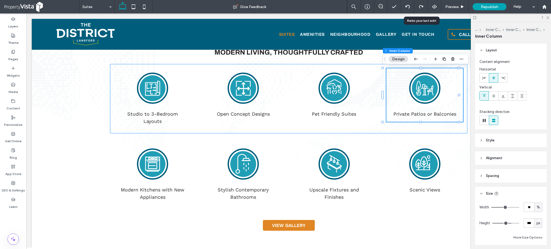
click at [421, 86] on icon at bounding box center [425, 90] width 8 height 11
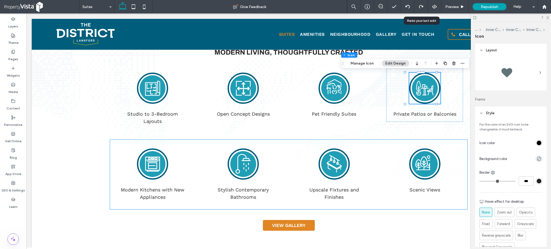
click at [427, 171] on circle at bounding box center [425, 164] width 26 height 26
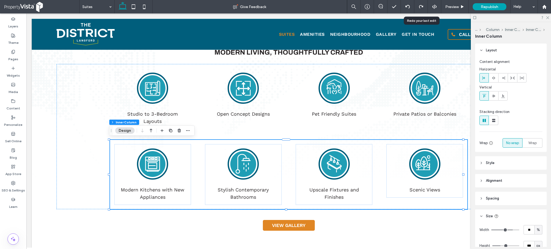
click at [426, 168] on circle at bounding box center [425, 164] width 26 height 26
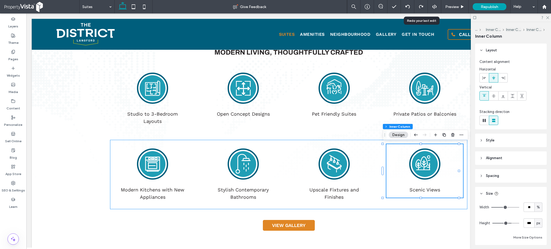
click at [426, 168] on circle at bounding box center [425, 164] width 26 height 26
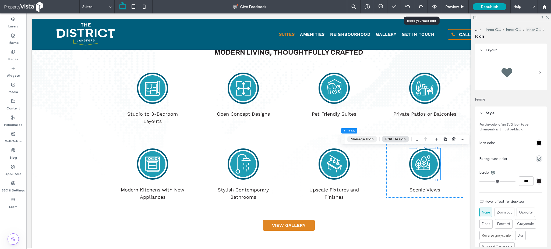
click at [359, 138] on button "Manage Icon" at bounding box center [362, 139] width 30 height 6
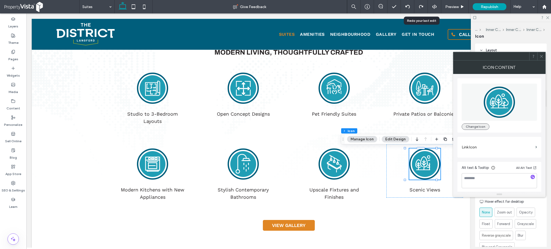
click at [475, 126] on button "Change Icon" at bounding box center [476, 127] width 28 height 6
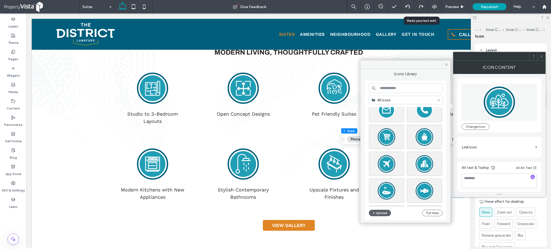
scroll to position [72, 0]
click at [424, 163] on div "Select" at bounding box center [424, 163] width 35 height 24
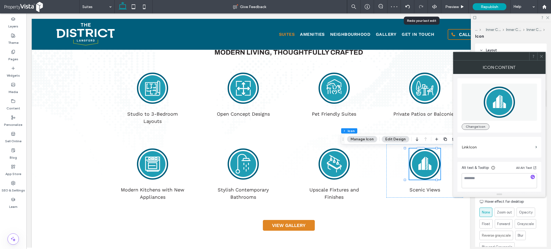
click at [477, 129] on button "Change Icon" at bounding box center [476, 127] width 28 height 6
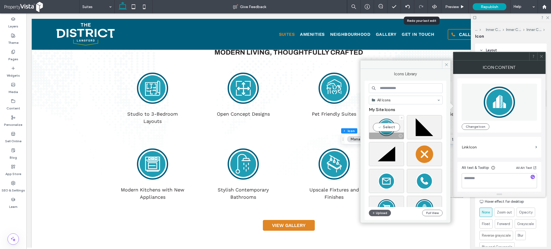
click at [387, 127] on div "Select" at bounding box center [386, 127] width 35 height 24
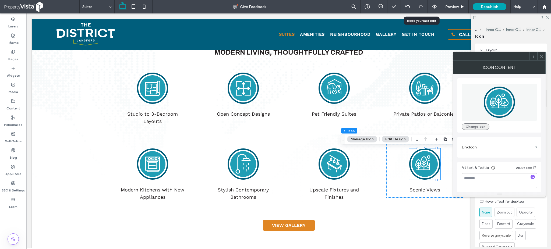
click at [484, 125] on button "Change Icon" at bounding box center [476, 127] width 28 height 6
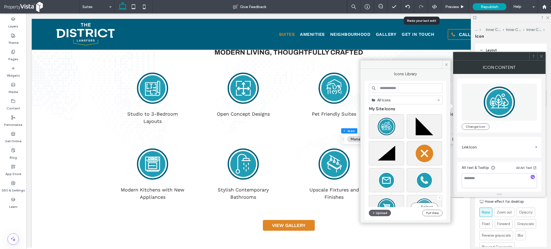
scroll to position [0, 0]
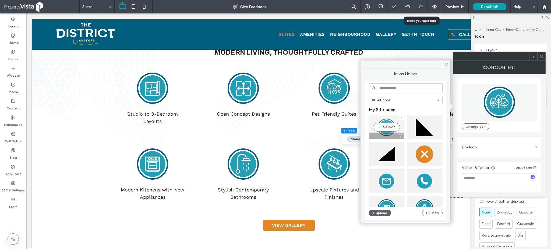
click at [390, 134] on div at bounding box center [386, 136] width 35 height 6
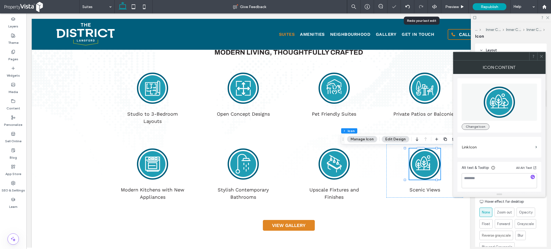
click at [478, 127] on button "Change Icon" at bounding box center [476, 127] width 28 height 6
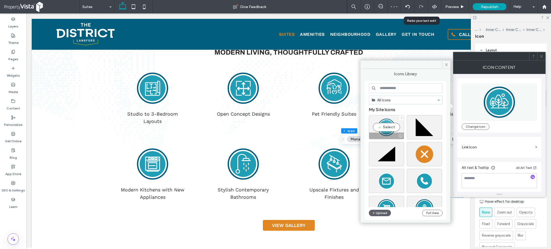
click at [401, 136] on div at bounding box center [400, 136] width 7 height 4
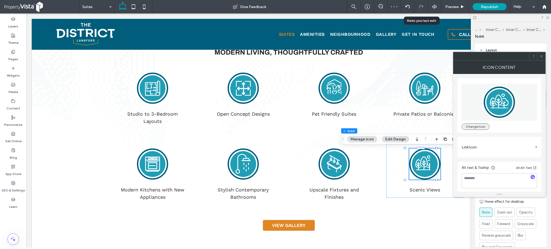
click at [474, 124] on button "Change Icon" at bounding box center [476, 127] width 28 height 6
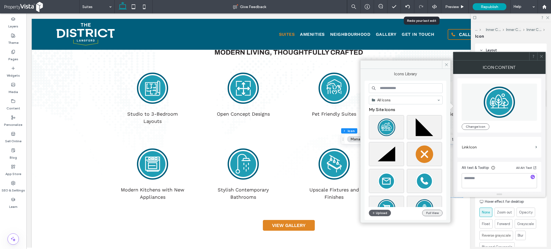
click at [432, 214] on button "Full View" at bounding box center [432, 213] width 20 height 6
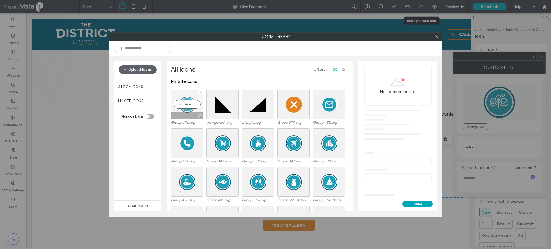
click at [187, 93] on div "Select" at bounding box center [187, 105] width 32 height 30
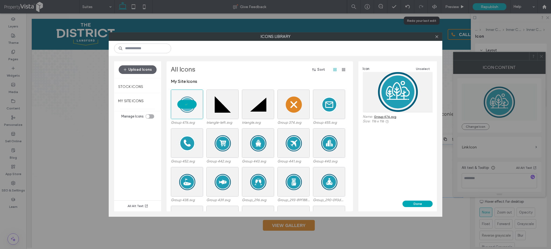
click at [149, 116] on div "toggle" at bounding box center [148, 117] width 4 height 4
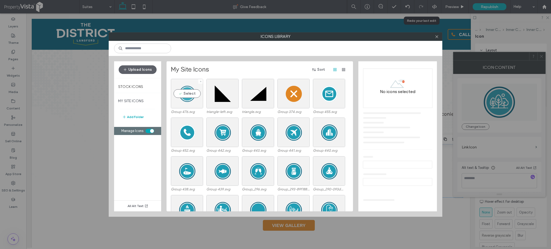
click at [186, 103] on div "Select" at bounding box center [187, 94] width 32 height 30
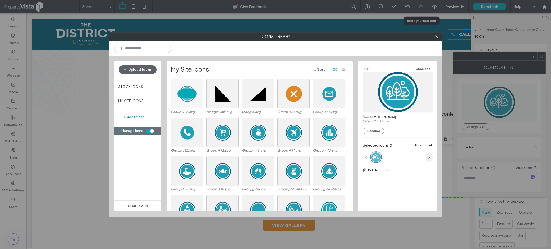
click at [429, 158] on icon "button" at bounding box center [429, 157] width 4 height 4
click at [375, 158] on div at bounding box center [376, 158] width 12 height 12
click at [397, 103] on div at bounding box center [398, 92] width 70 height 40
click at [152, 132] on div "toggle" at bounding box center [152, 131] width 4 height 4
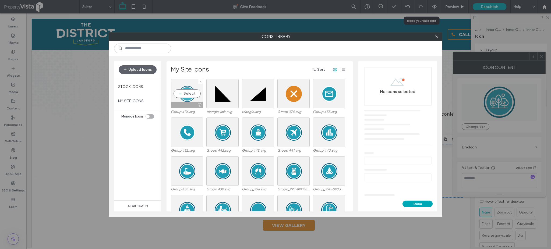
click at [191, 96] on div "Select" at bounding box center [187, 94] width 32 height 30
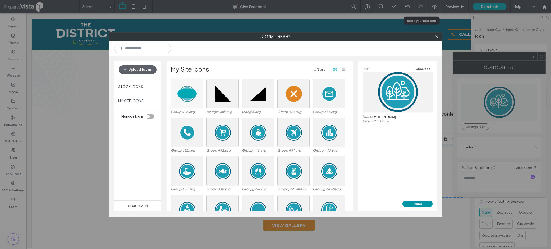
click at [419, 204] on button "Done" at bounding box center [418, 204] width 30 height 6
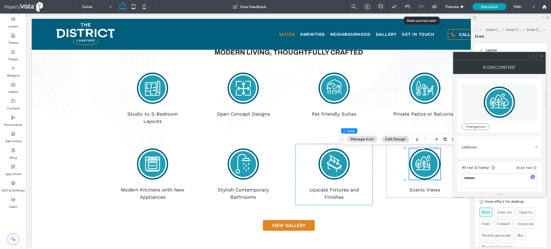
click at [333, 163] on circle at bounding box center [334, 164] width 26 height 26
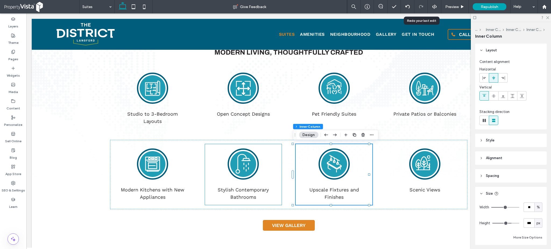
click at [248, 168] on circle at bounding box center [243, 164] width 26 height 26
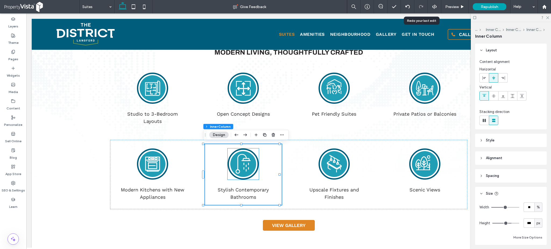
click at [246, 166] on line at bounding box center [246, 166] width 0 height 2
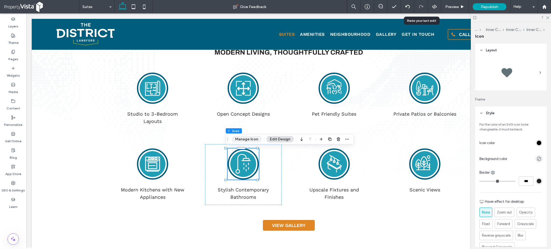
click at [251, 140] on button "Manage Icon" at bounding box center [247, 139] width 30 height 6
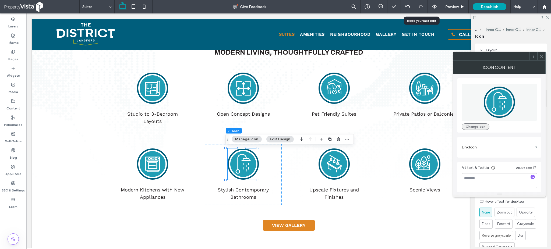
click at [482, 128] on button "Change Icon" at bounding box center [476, 127] width 28 height 6
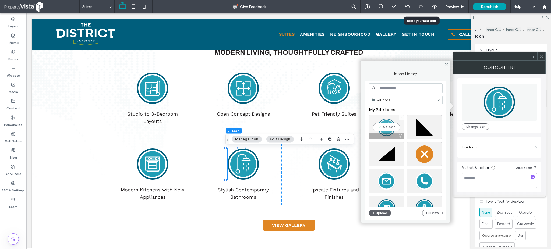
click at [392, 126] on div "Select" at bounding box center [386, 127] width 35 height 24
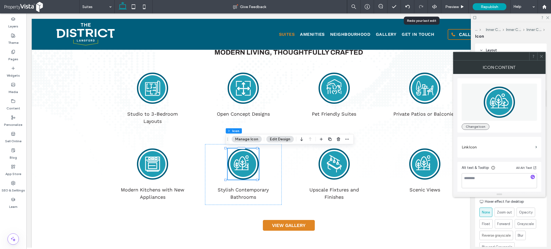
click at [480, 127] on button "Change Icon" at bounding box center [476, 127] width 28 height 6
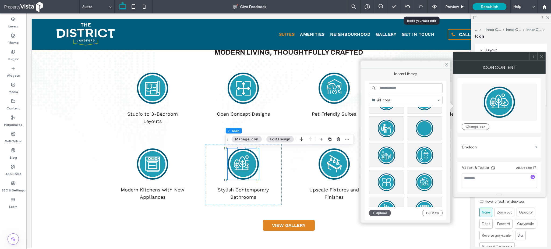
scroll to position [215, 0]
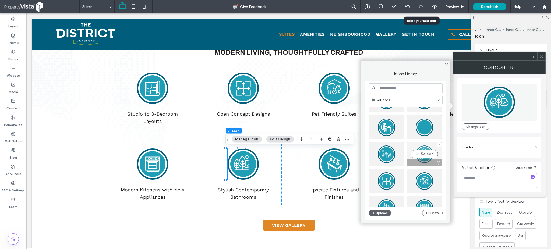
click at [426, 152] on div "Select" at bounding box center [424, 154] width 35 height 24
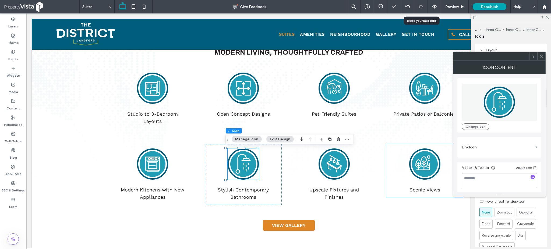
click at [421, 165] on icon at bounding box center [424, 162] width 7 height 10
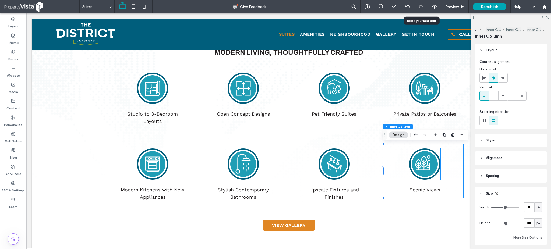
click at [418, 165] on circle at bounding box center [425, 164] width 26 height 26
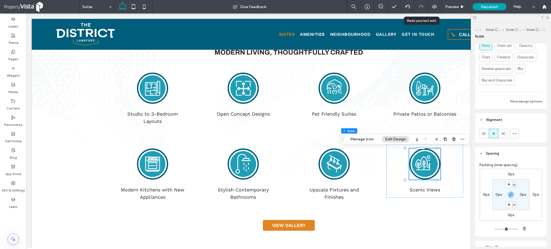
scroll to position [179, 0]
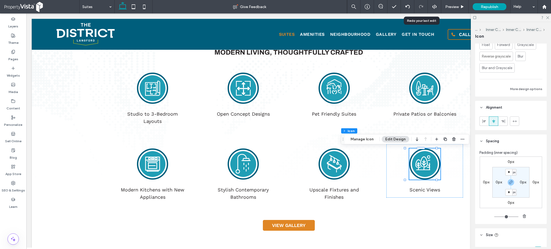
click at [523, 184] on label "0px" at bounding box center [523, 182] width 6 height 5
click at [522, 184] on input "*" at bounding box center [521, 182] width 7 height 7
type input "*"
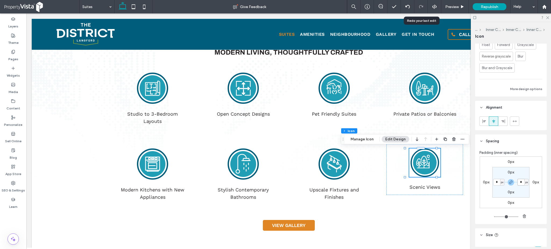
type input "*"
click at [424, 163] on circle at bounding box center [425, 164] width 26 height 26
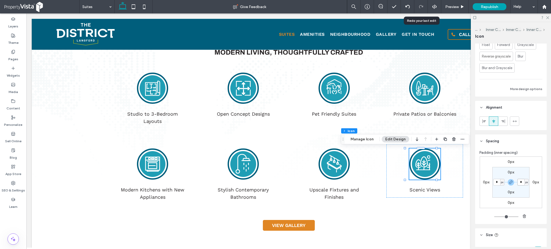
click at [424, 163] on circle at bounding box center [425, 164] width 26 height 26
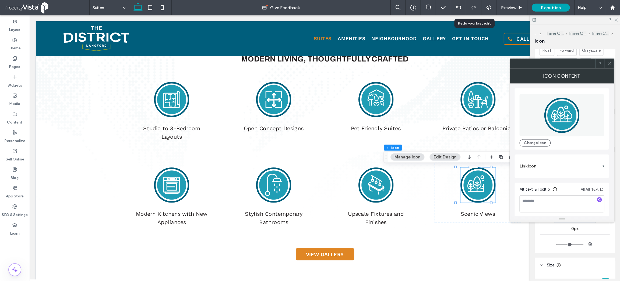
scroll to position [1, 0]
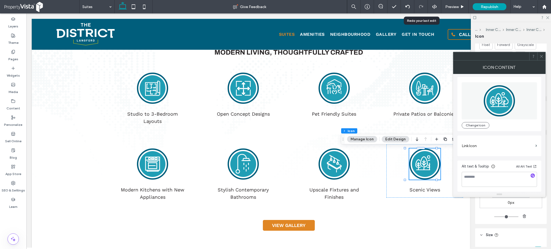
click at [543, 56] on icon at bounding box center [542, 56] width 4 height 4
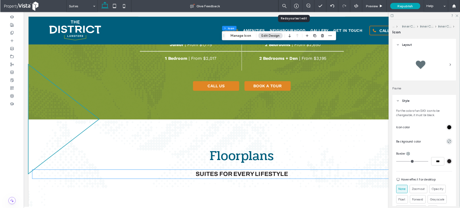
scroll to position [571, 0]
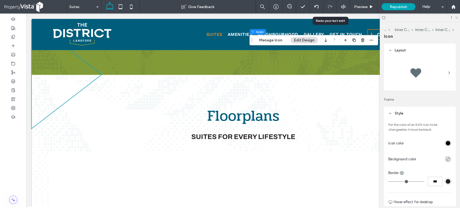
click at [456, 17] on icon at bounding box center [456, 18] width 4 height 4
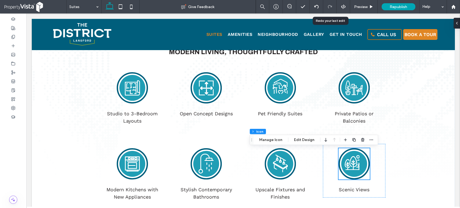
scroll to position [212, 0]
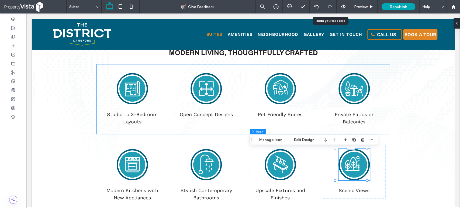
click at [279, 90] on circle at bounding box center [280, 89] width 26 height 26
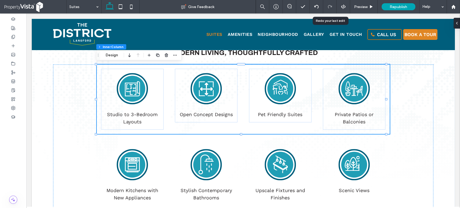
click at [279, 90] on circle at bounding box center [280, 89] width 26 height 26
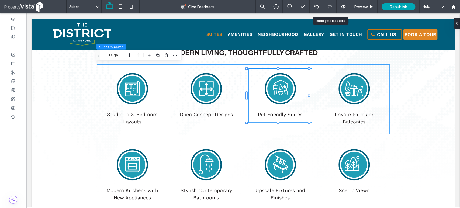
click at [279, 90] on circle at bounding box center [280, 89] width 26 height 26
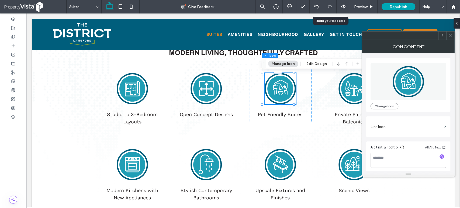
click at [411, 81] on g at bounding box center [407, 81] width 31 height 31
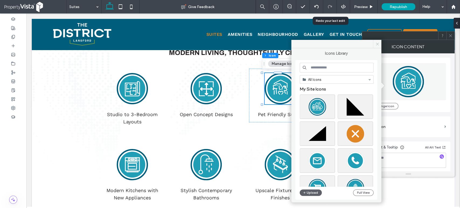
click at [379, 46] on span at bounding box center [377, 44] width 8 height 8
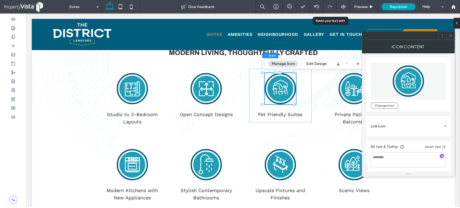
scroll to position [1, 0]
click at [451, 36] on icon at bounding box center [450, 36] width 4 height 4
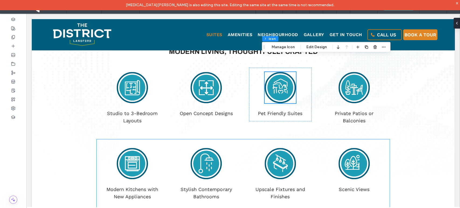
scroll to position [212, 0]
